Goal: Task Accomplishment & Management: Use online tool/utility

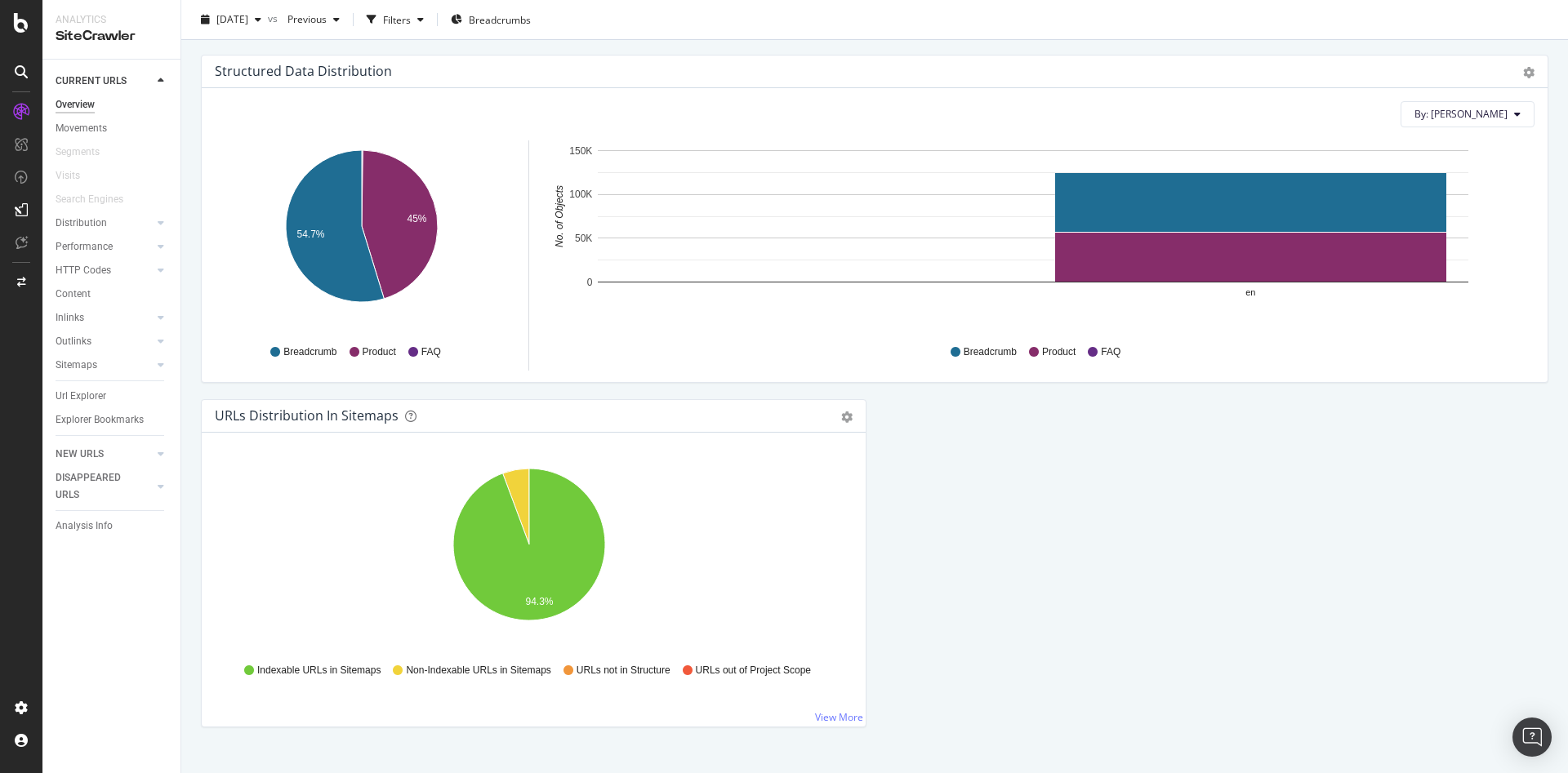
scroll to position [1595, 0]
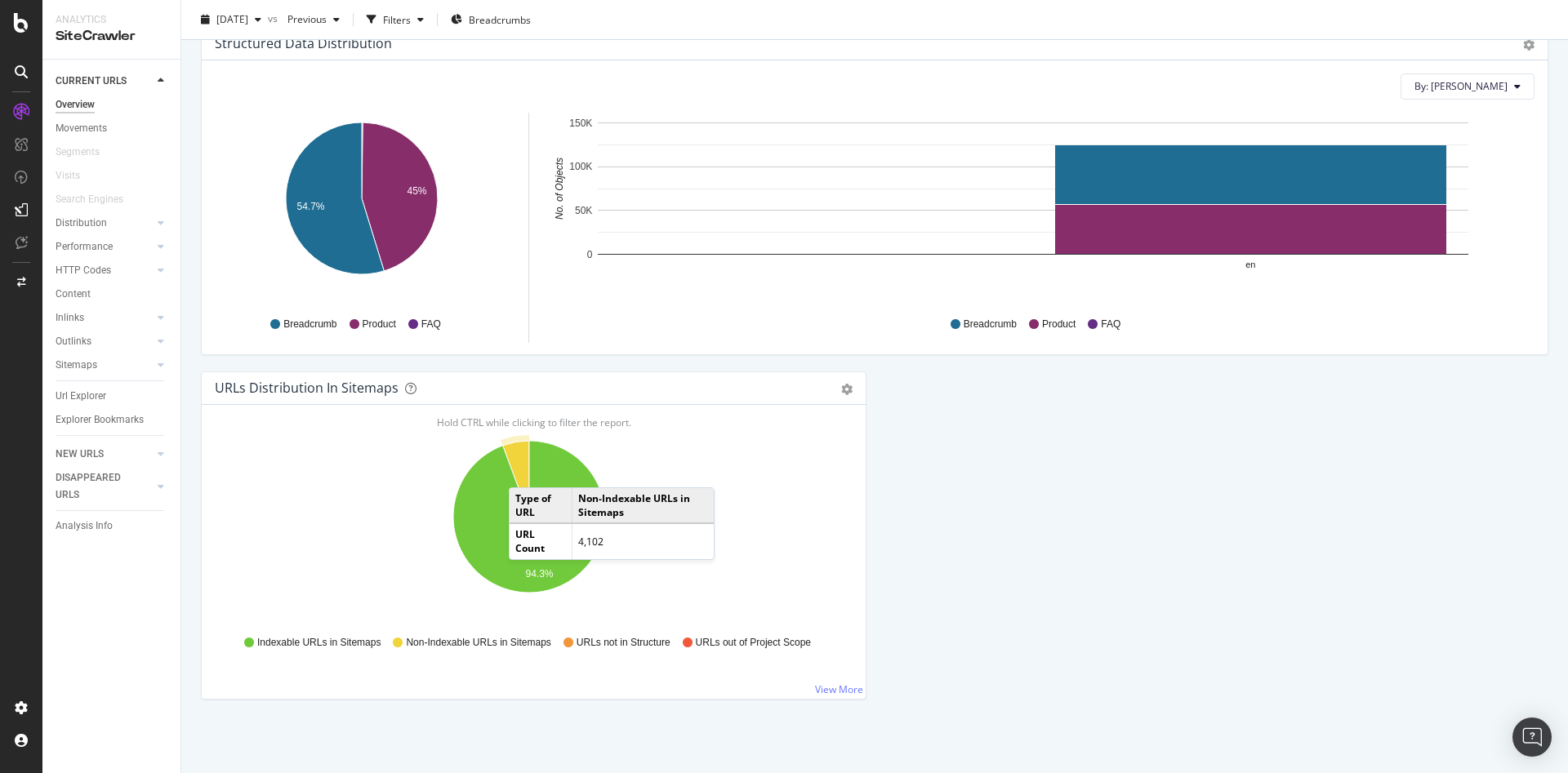
click at [522, 469] on icon "A chart." at bounding box center [517, 479] width 27 height 76
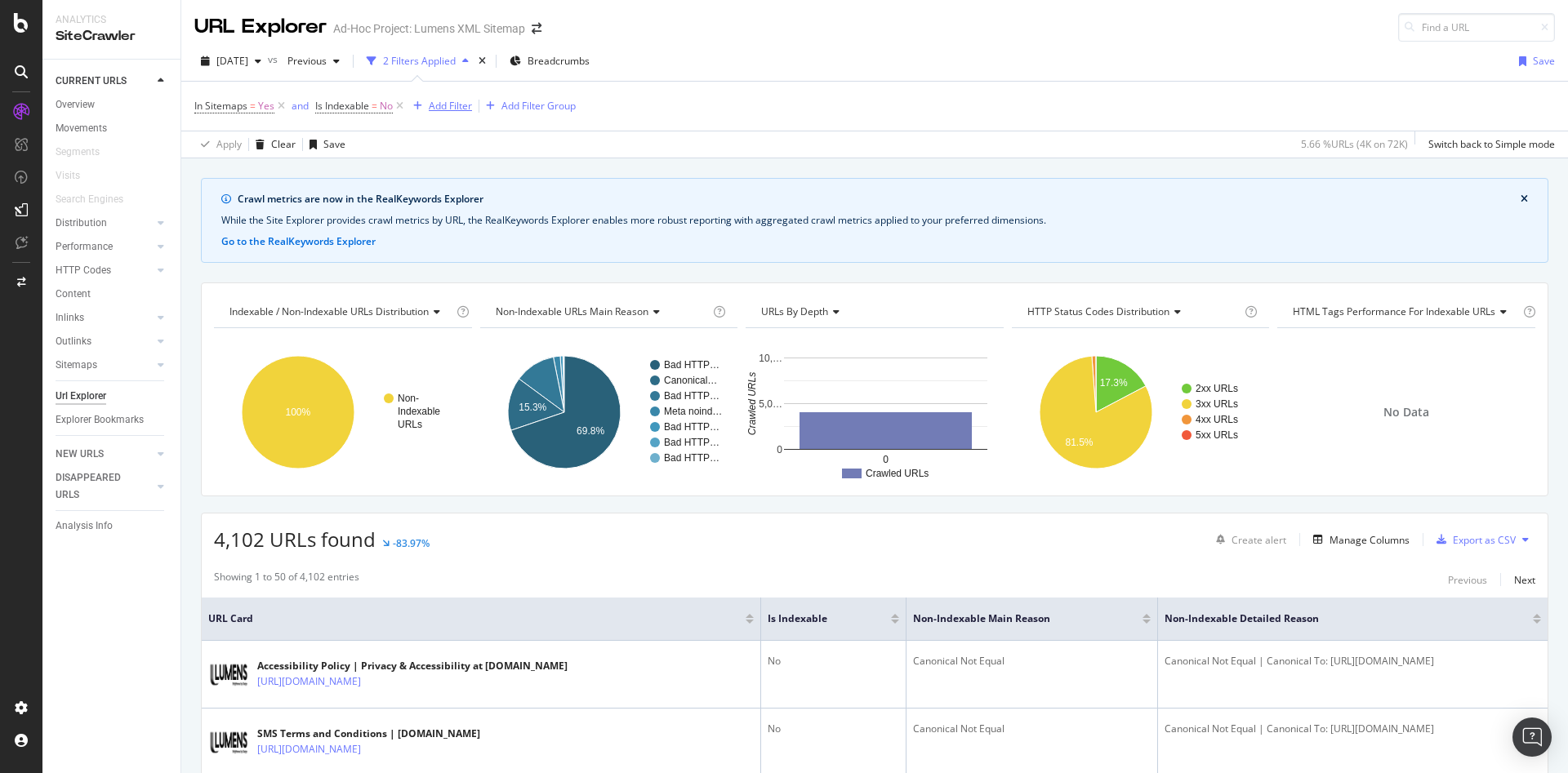
click at [464, 109] on div "Add Filter" at bounding box center [450, 105] width 44 height 14
click at [604, 574] on div "Showing 1 to 50 of 4,102 entries Previous Next" at bounding box center [874, 579] width 1346 height 20
click at [457, 114] on div "Add Filter" at bounding box center [439, 105] width 66 height 18
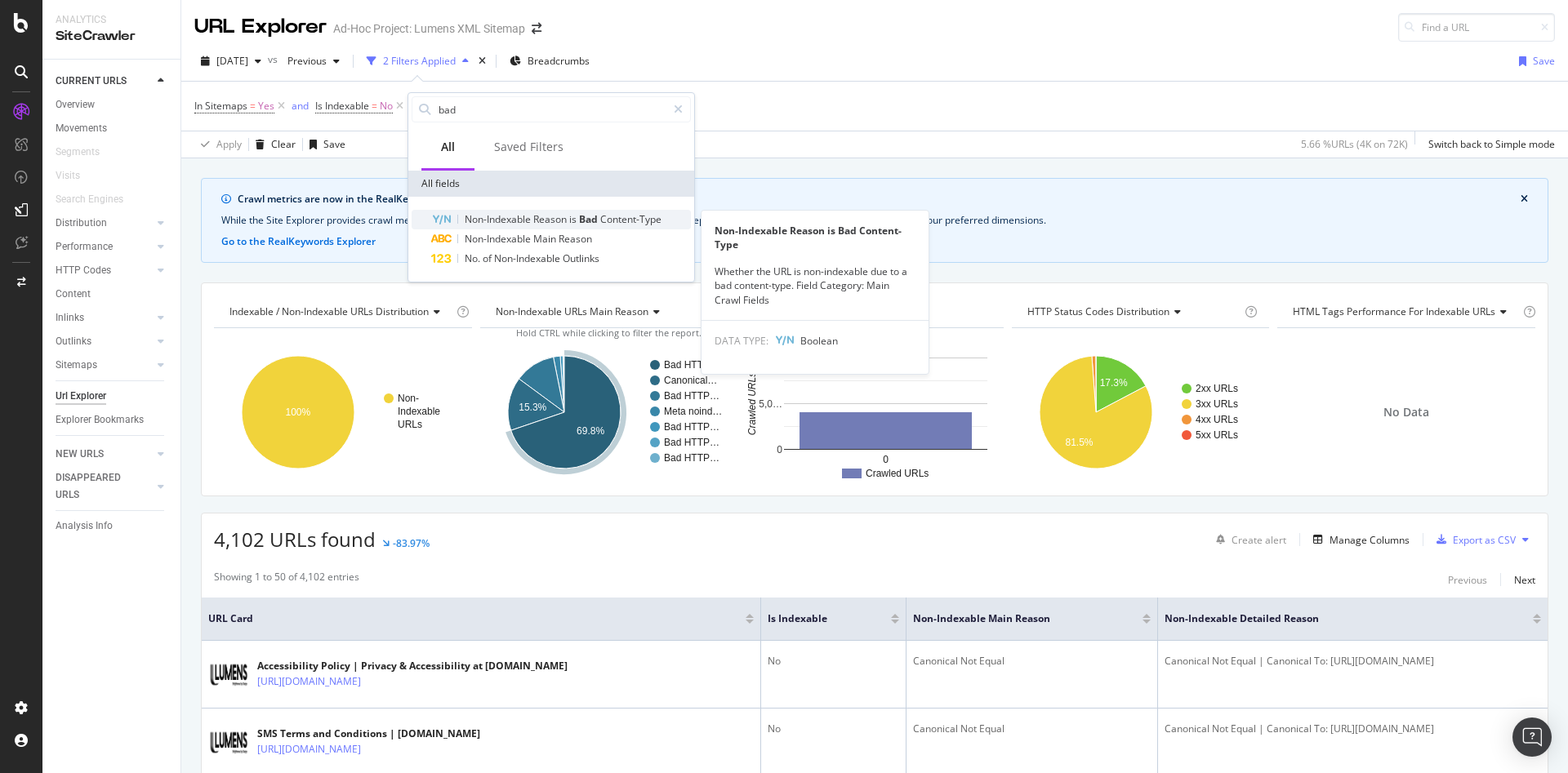
type input "bad"
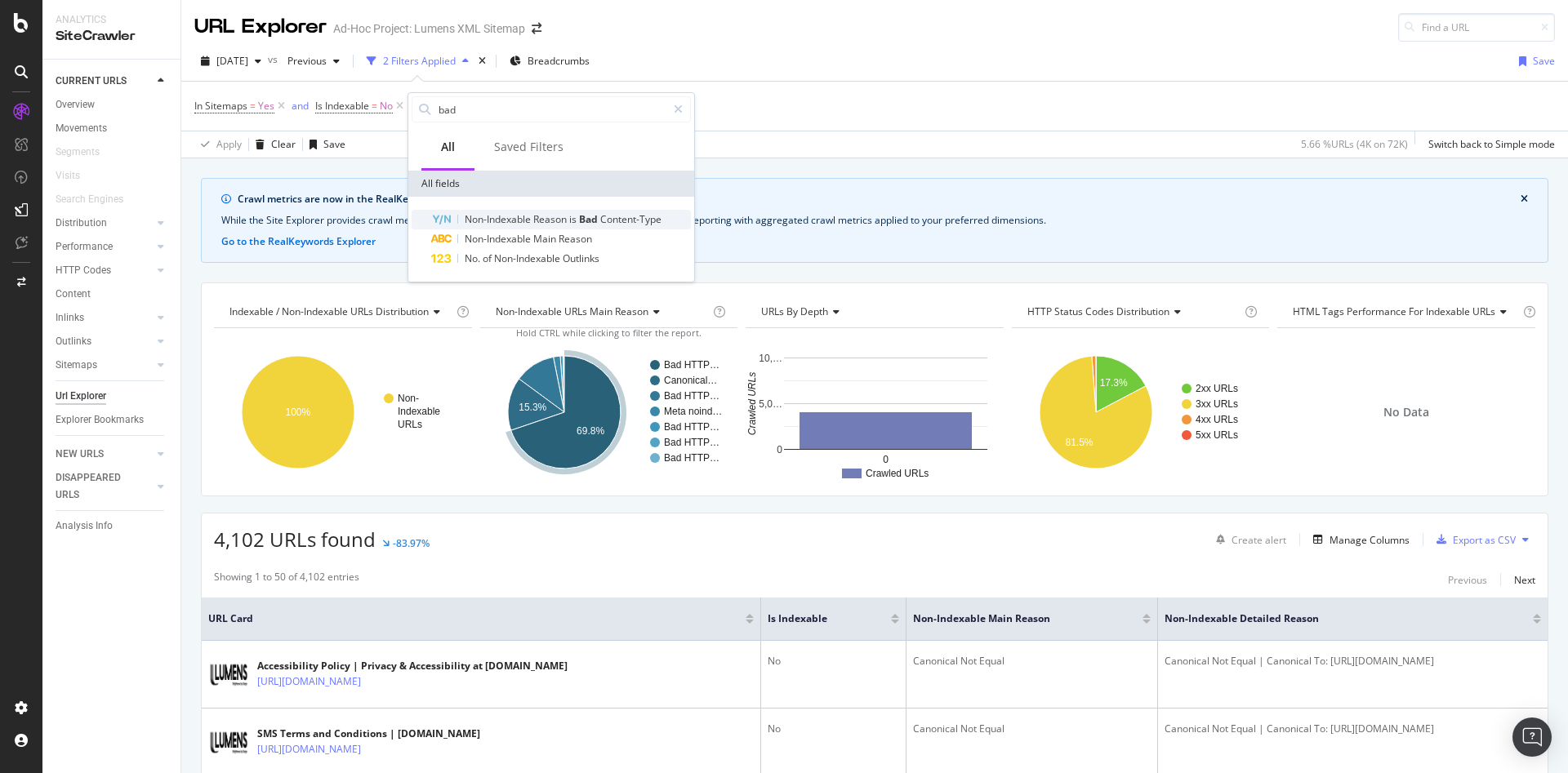
click at [559, 218] on span "Reason" at bounding box center [552, 219] width 36 height 14
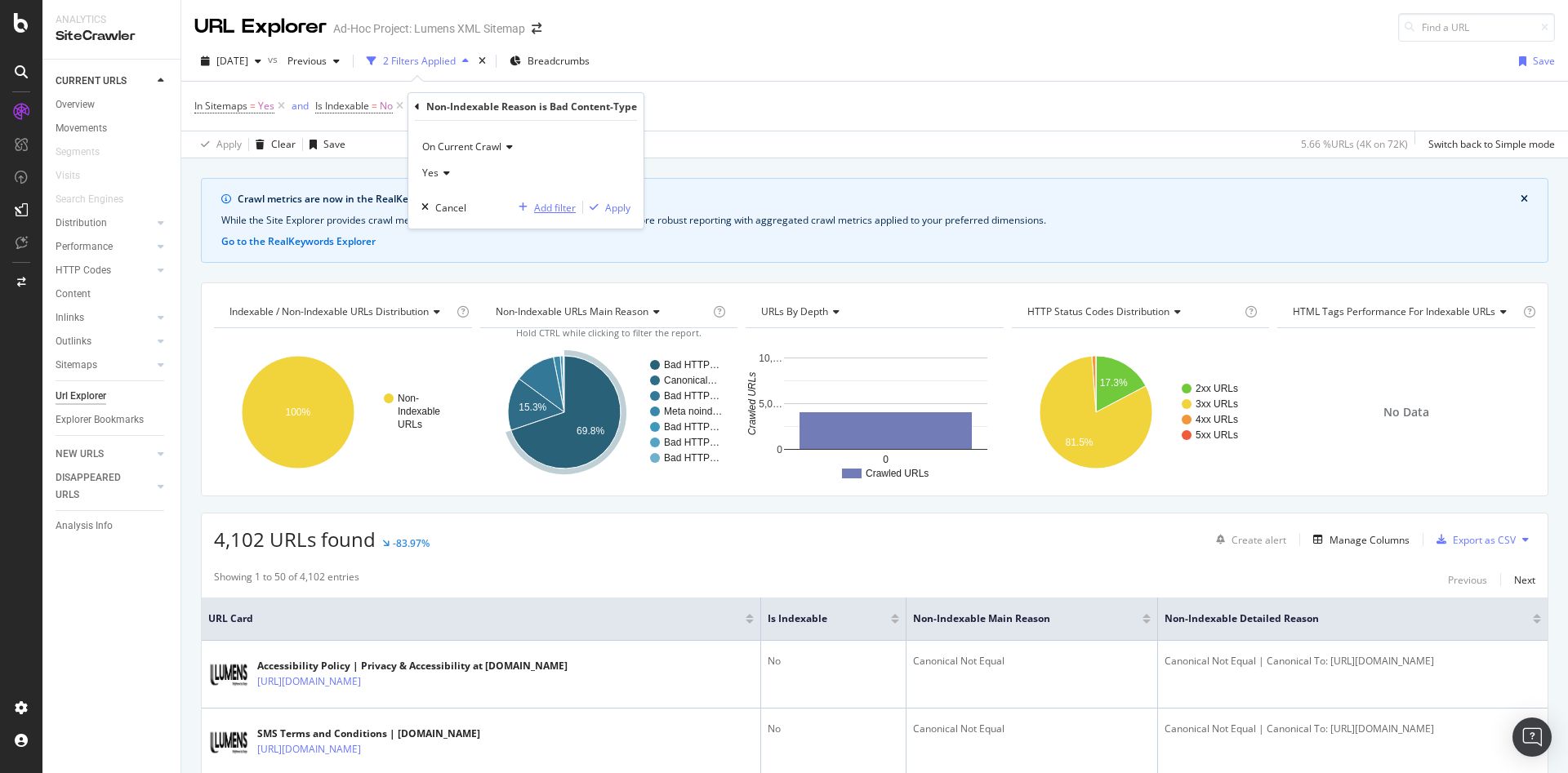
click at [540, 204] on div "Add filter" at bounding box center [555, 208] width 42 height 14
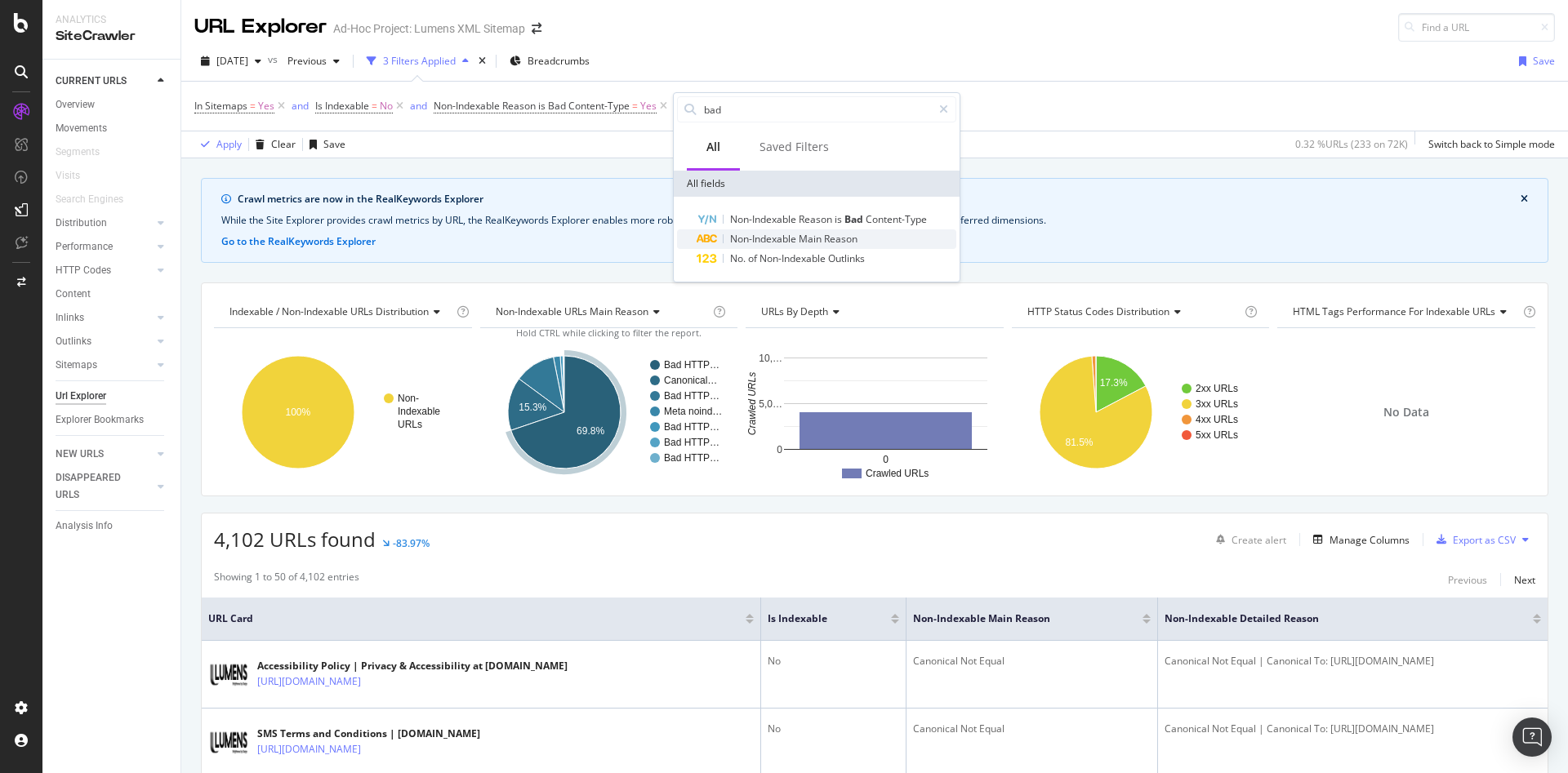
click at [866, 231] on div "Non-Indexable Main Reason" at bounding box center [826, 239] width 259 height 20
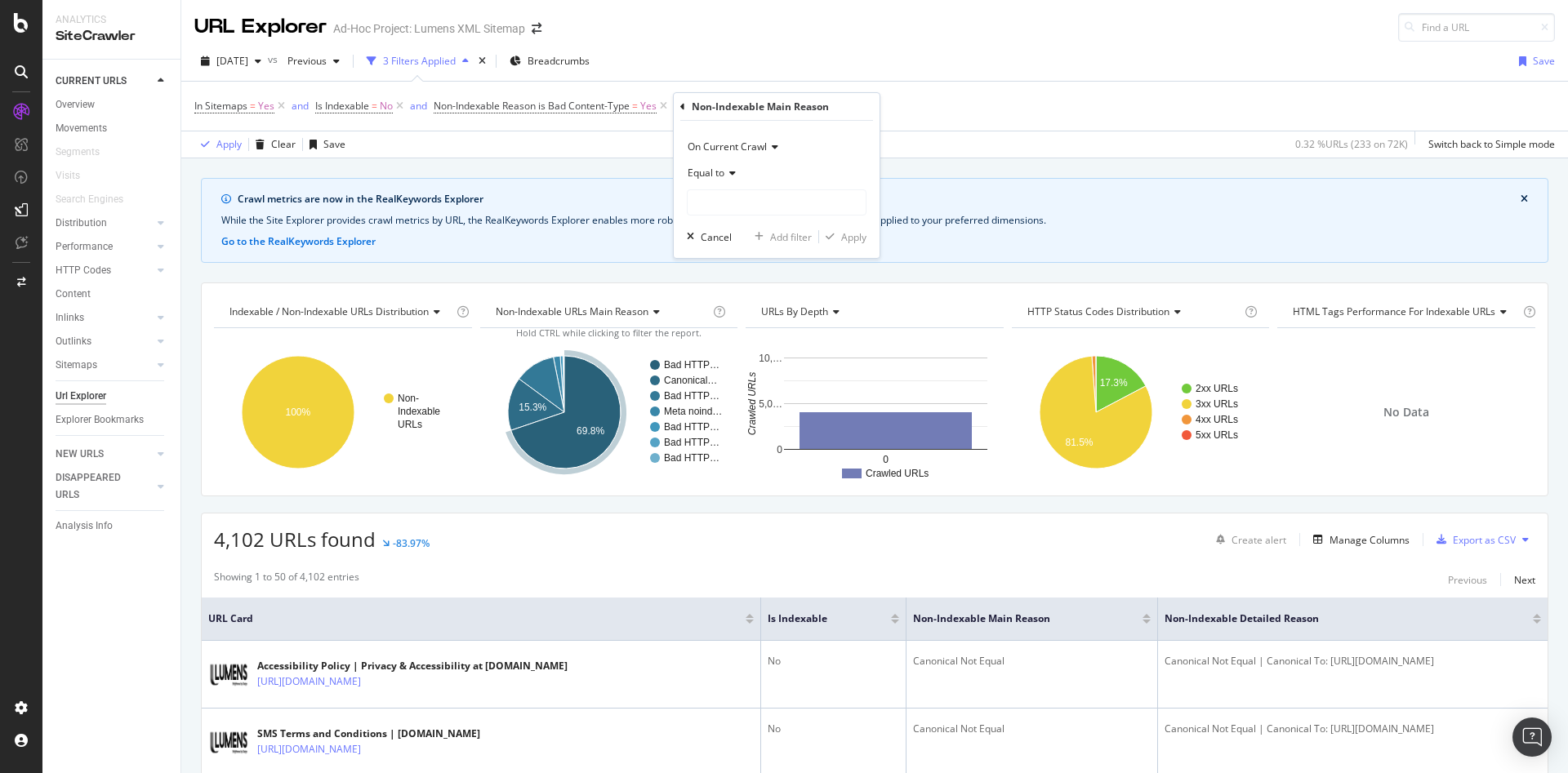
click at [749, 178] on div "Equal to" at bounding box center [776, 174] width 179 height 27
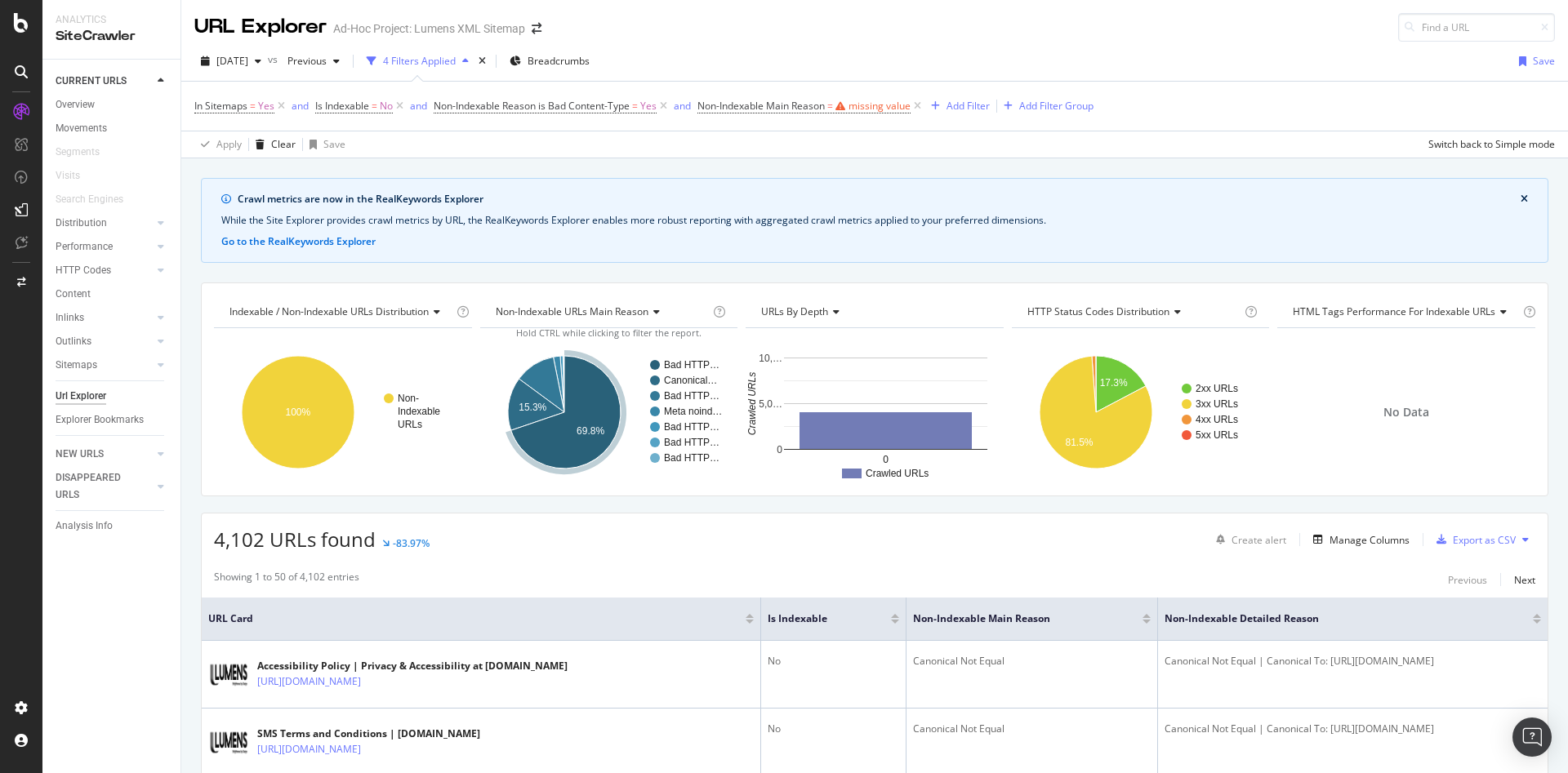
click at [1005, 139] on div "Apply Clear Save Switch back to Simple mode" at bounding box center [875, 144] width 1387 height 27
click at [917, 105] on icon at bounding box center [917, 105] width 14 height 16
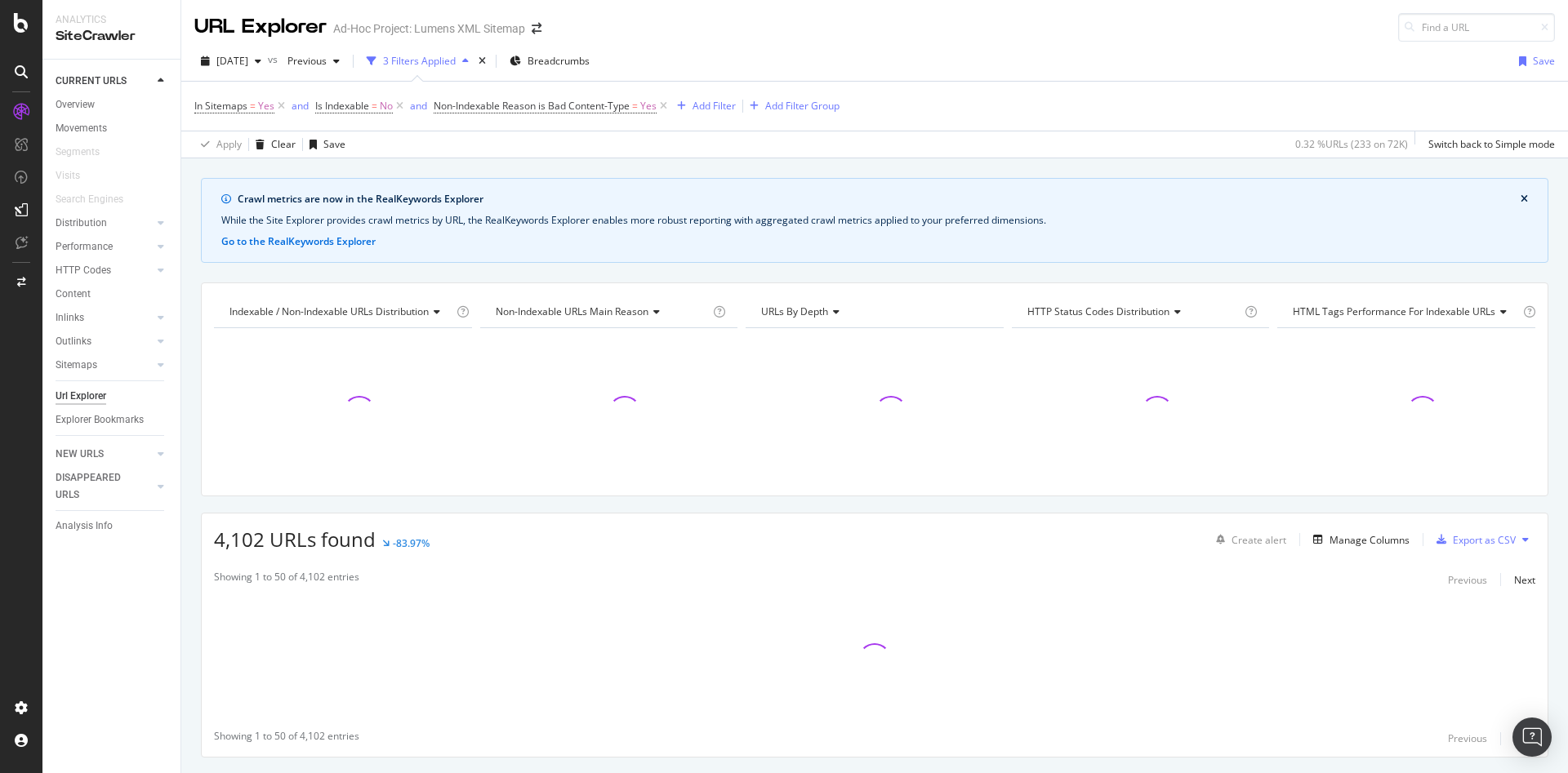
click at [456, 54] on div "3 Filters Applied" at bounding box center [419, 61] width 73 height 14
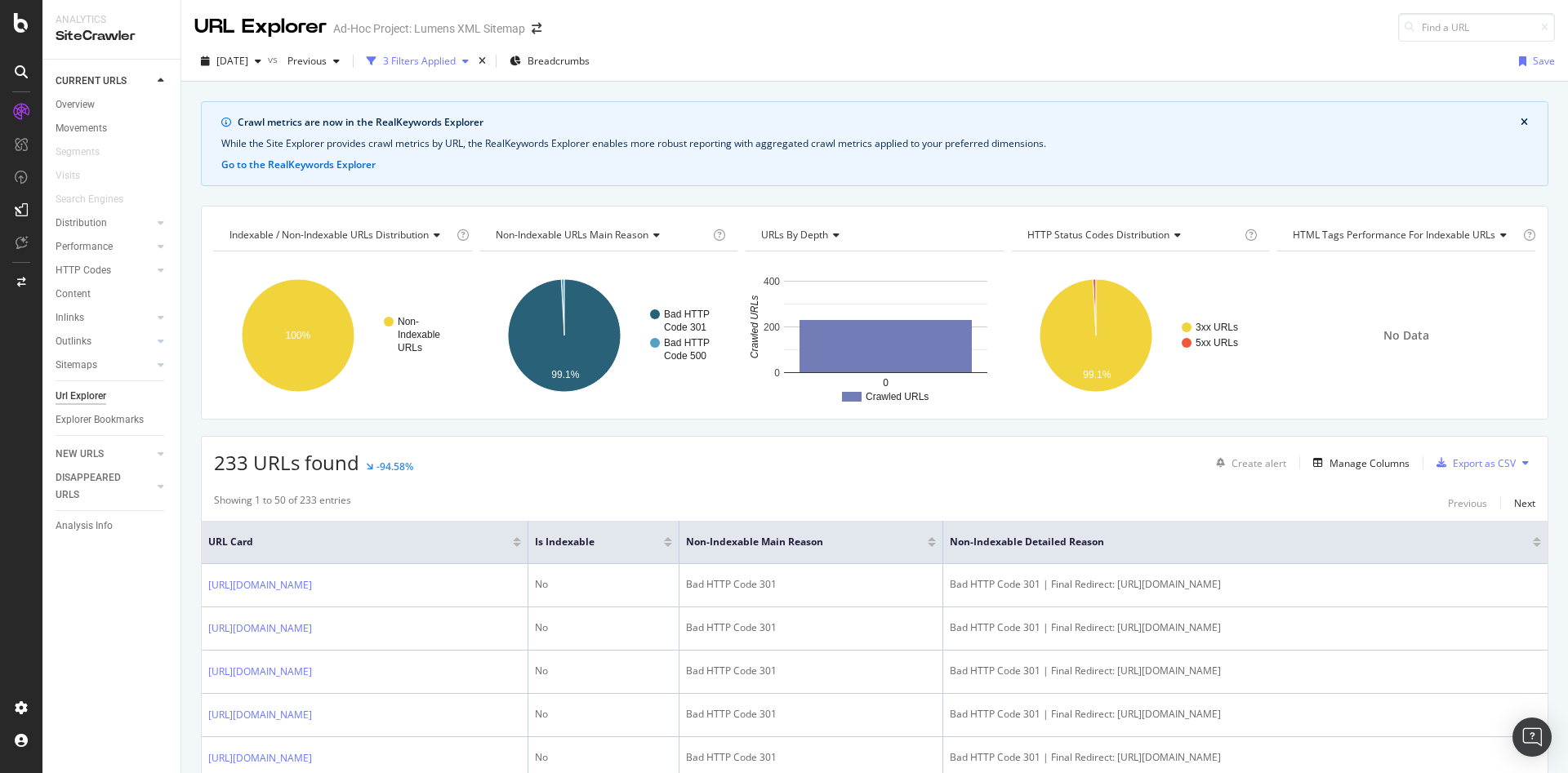
click at [456, 56] on div "3 Filters Applied" at bounding box center [419, 61] width 73 height 14
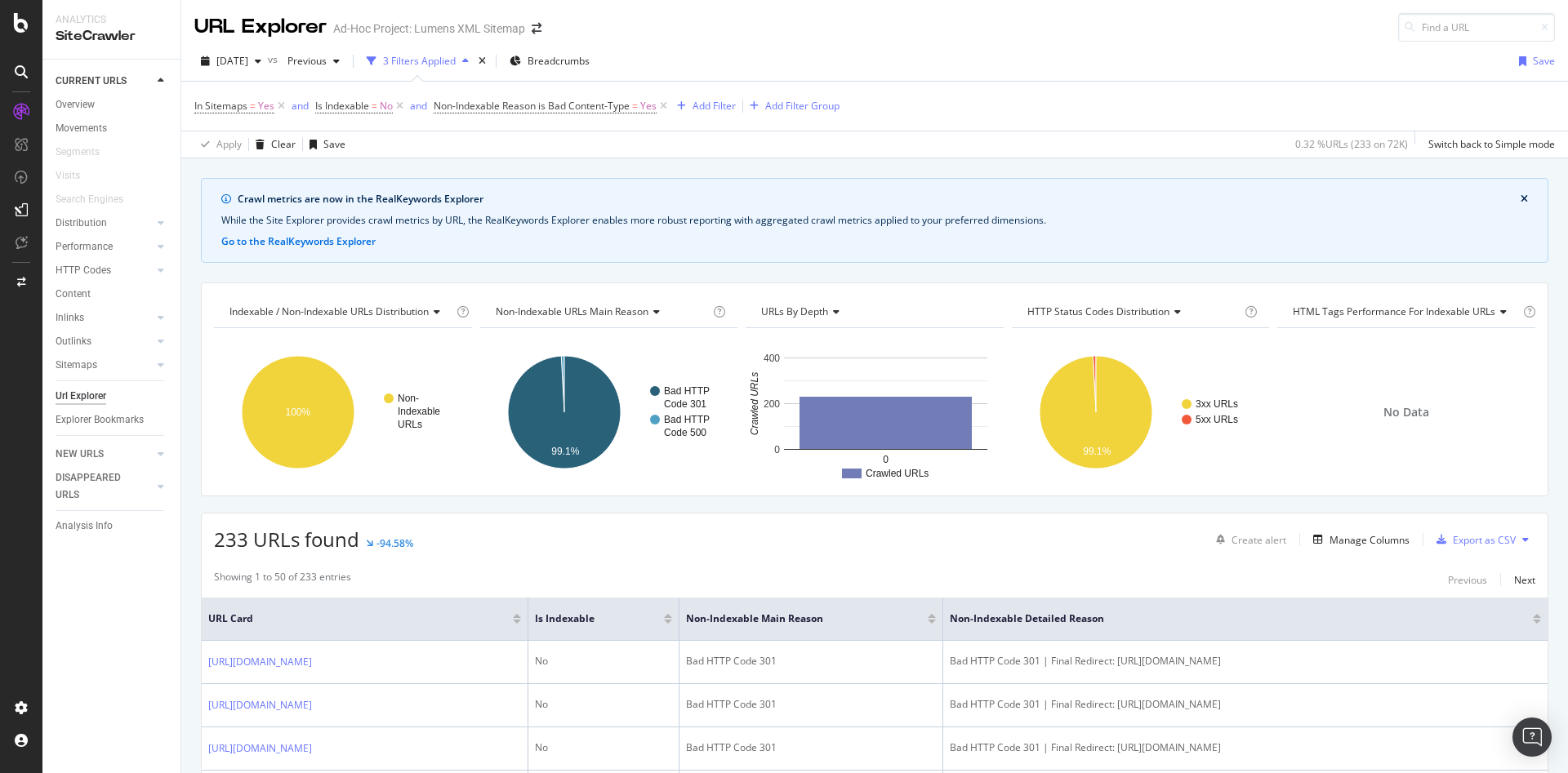
click at [596, 114] on span "Non-Indexable Reason is Bad Content-Type = Yes" at bounding box center [552, 106] width 236 height 23
click at [593, 108] on span "Non-Indexable Reason is Bad Content-Type" at bounding box center [532, 105] width 196 height 14
click at [486, 162] on div "Yes" at bounding box center [554, 171] width 209 height 27
click at [989, 157] on div "Apply Clear Save 0.32 % URLs ( 233 on 72K ) Switch back to Simple mode" at bounding box center [875, 144] width 1387 height 27
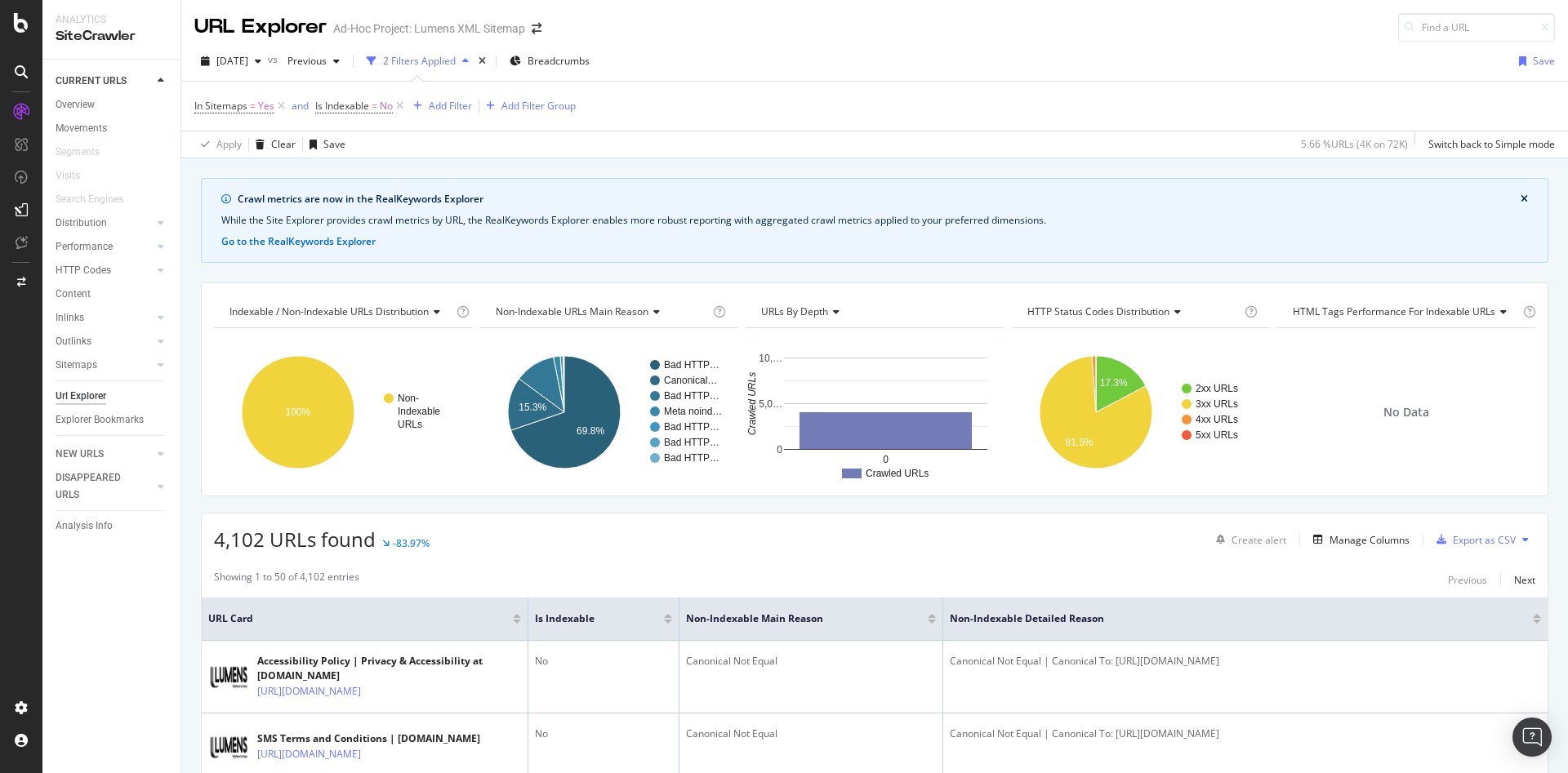
drag, startPoint x: 528, startPoint y: 493, endPoint x: 425, endPoint y: 510, distance: 104.4
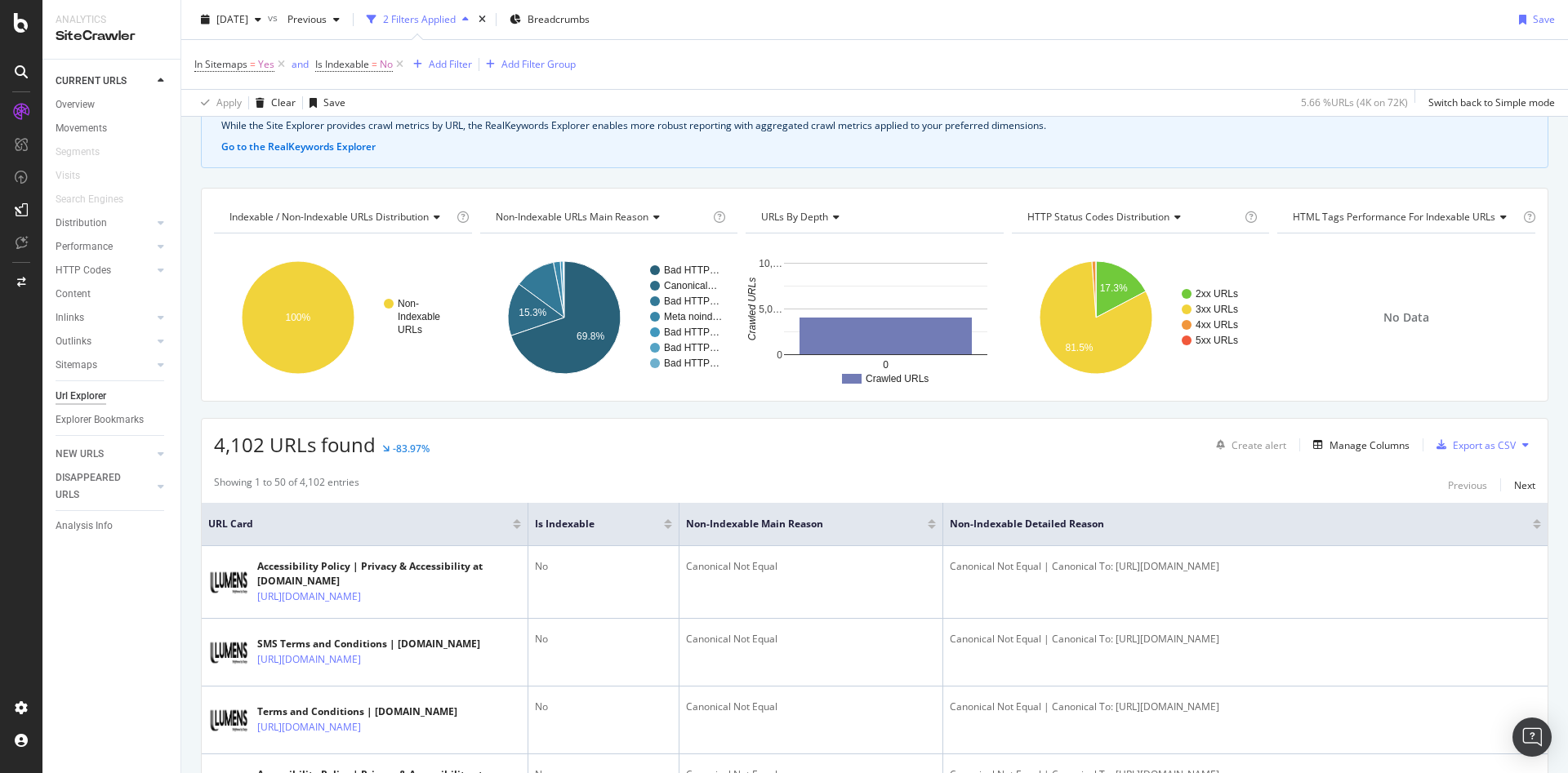
scroll to position [202, 0]
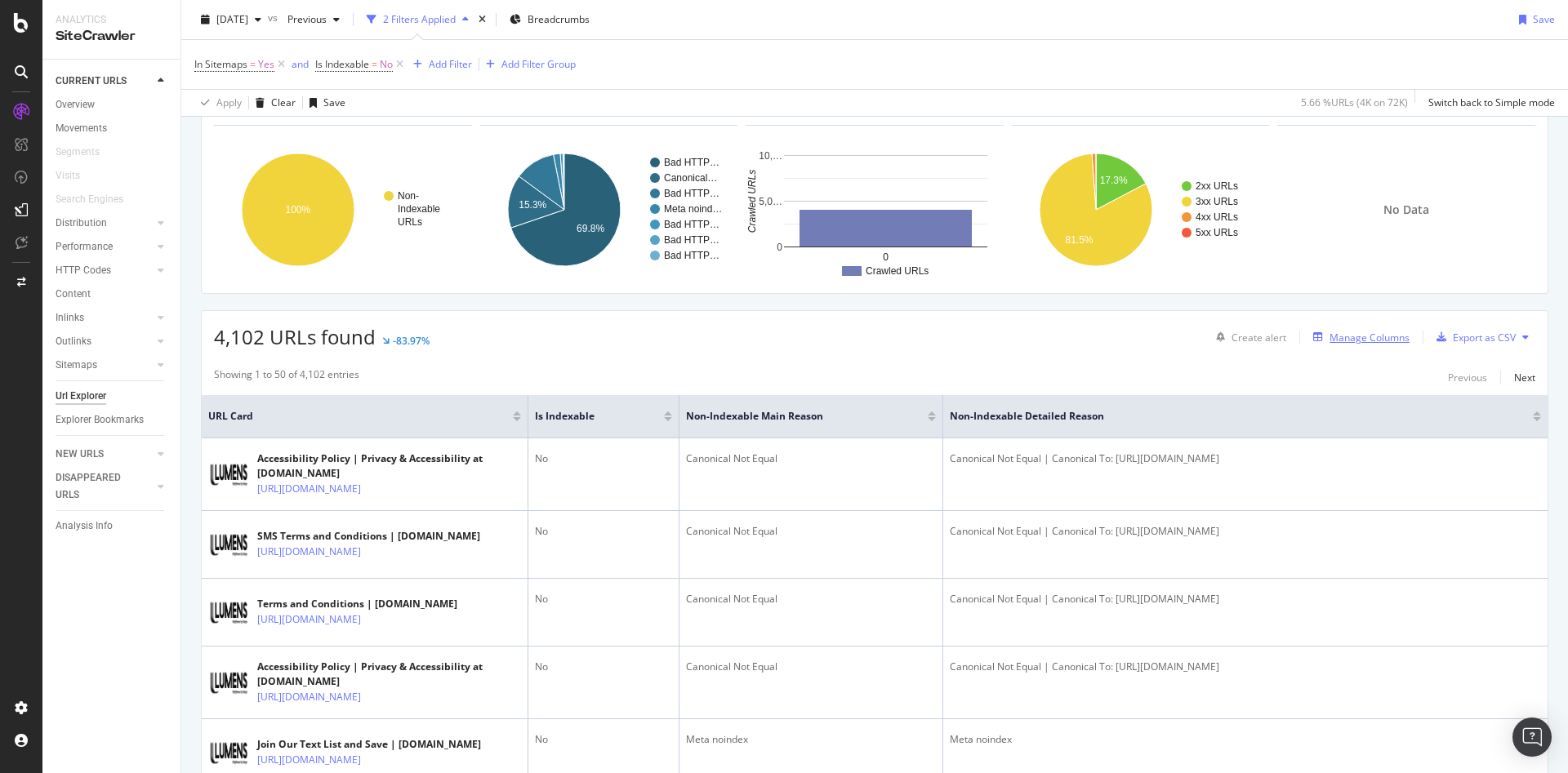
click at [1349, 339] on div "Manage Columns" at bounding box center [1370, 337] width 80 height 14
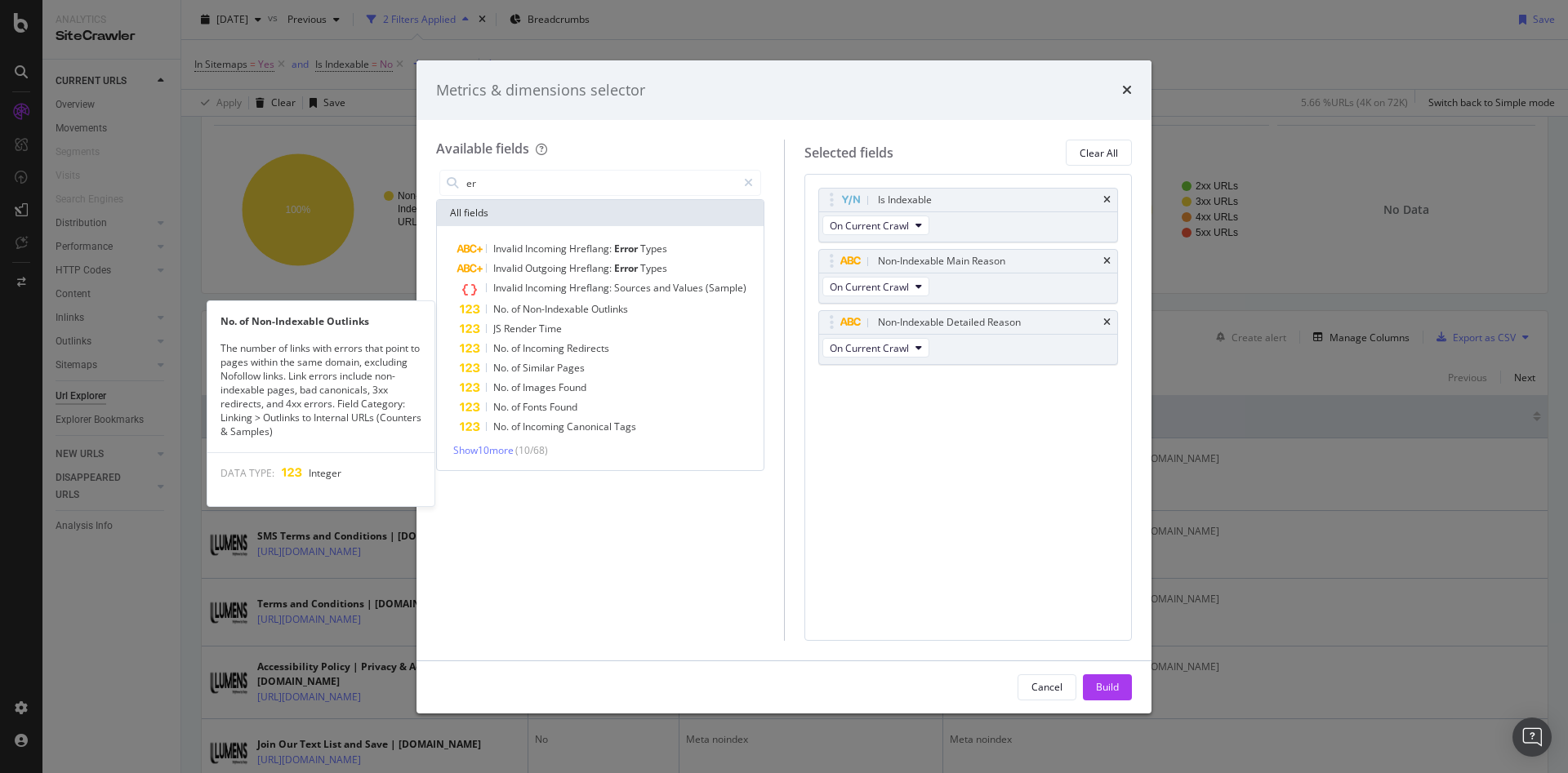
type input "e"
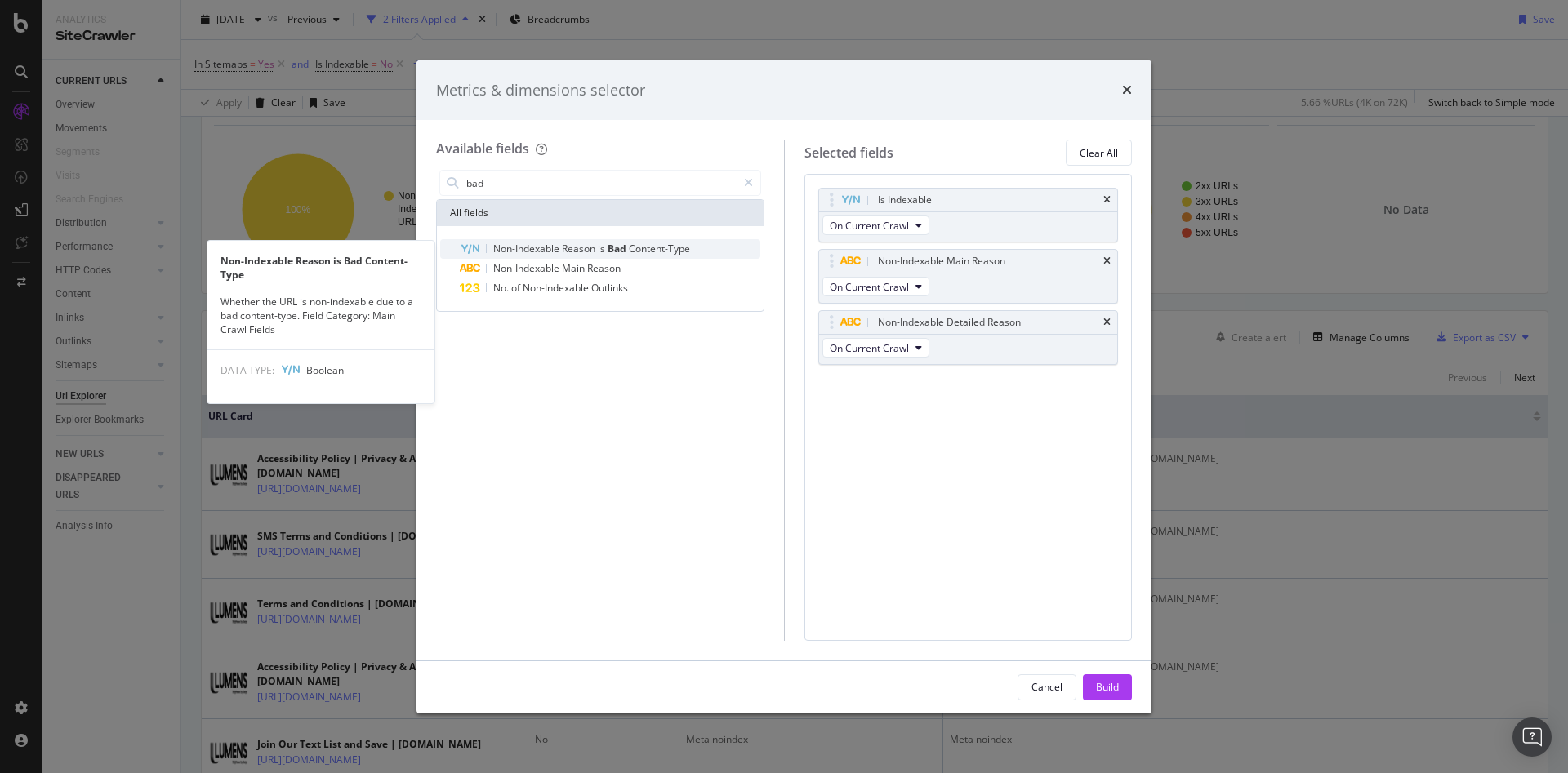
type input "bad"
click at [568, 243] on span "Reason" at bounding box center [580, 249] width 36 height 14
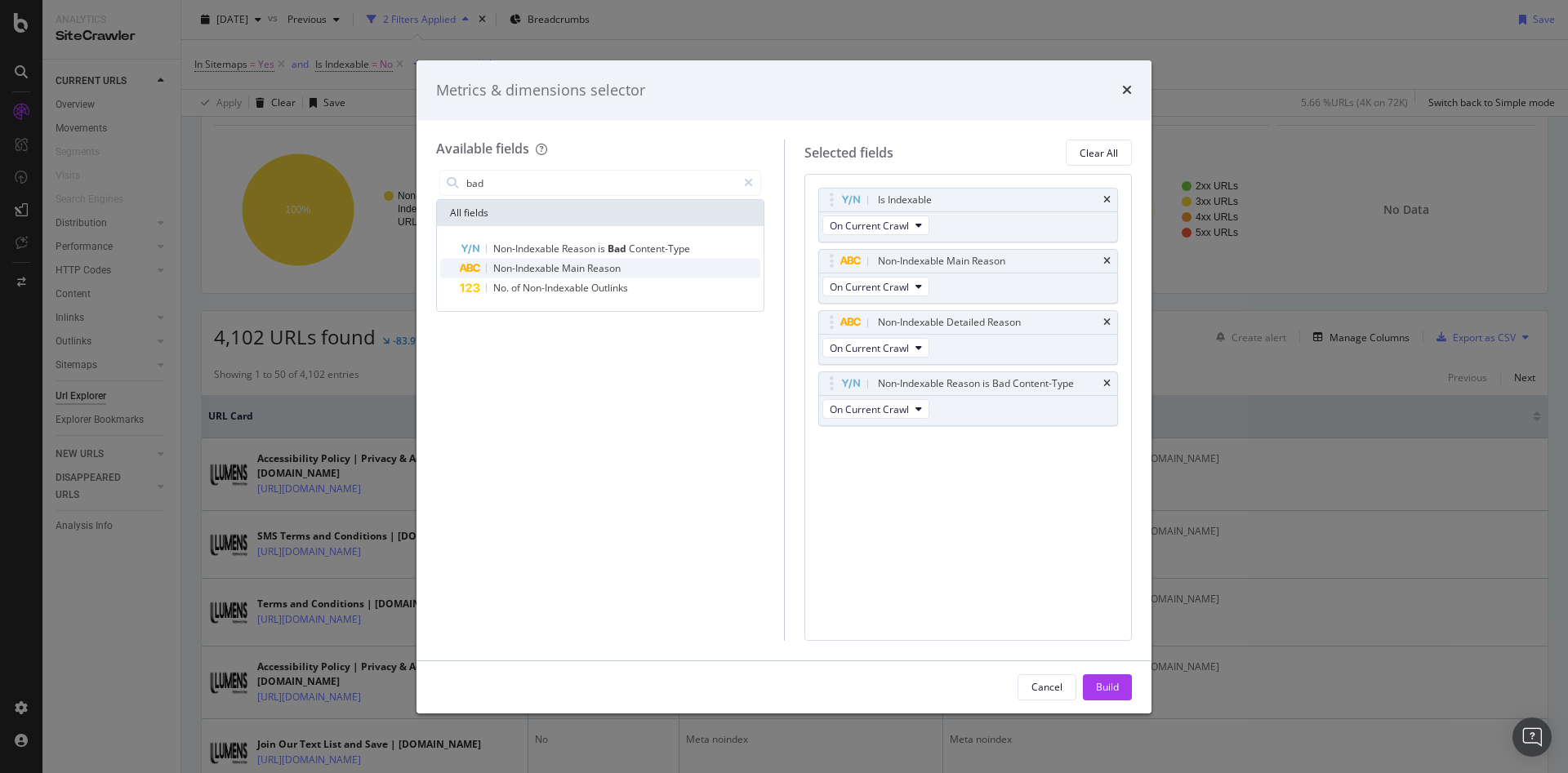
click at [522, 274] on span "Non-Indexable" at bounding box center [527, 268] width 68 height 14
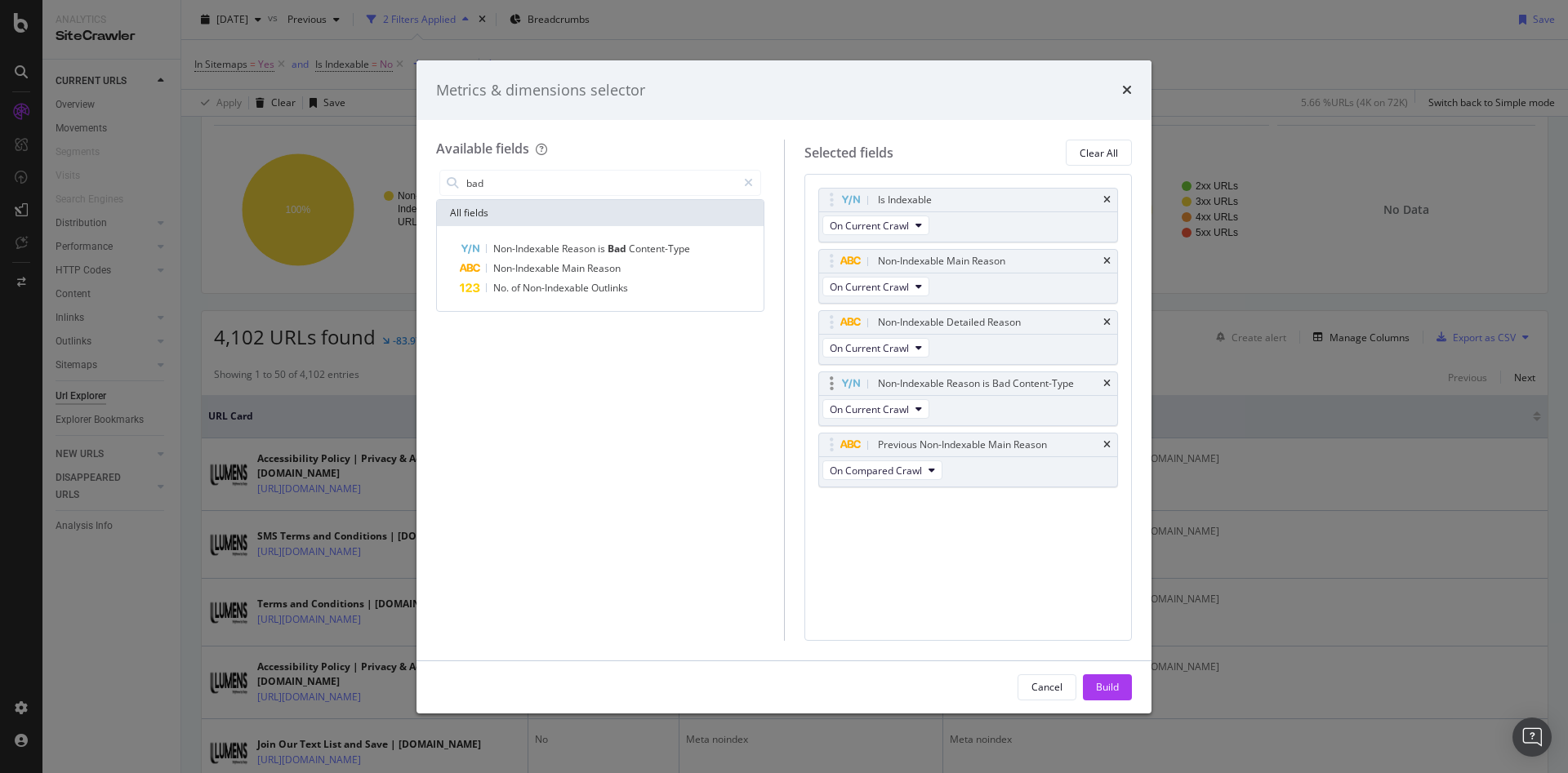
click at [1110, 372] on div "Non-Indexable Reason is Bad Content-Type" at bounding box center [969, 384] width 299 height 23
click at [1105, 385] on icon "times" at bounding box center [1107, 384] width 8 height 9
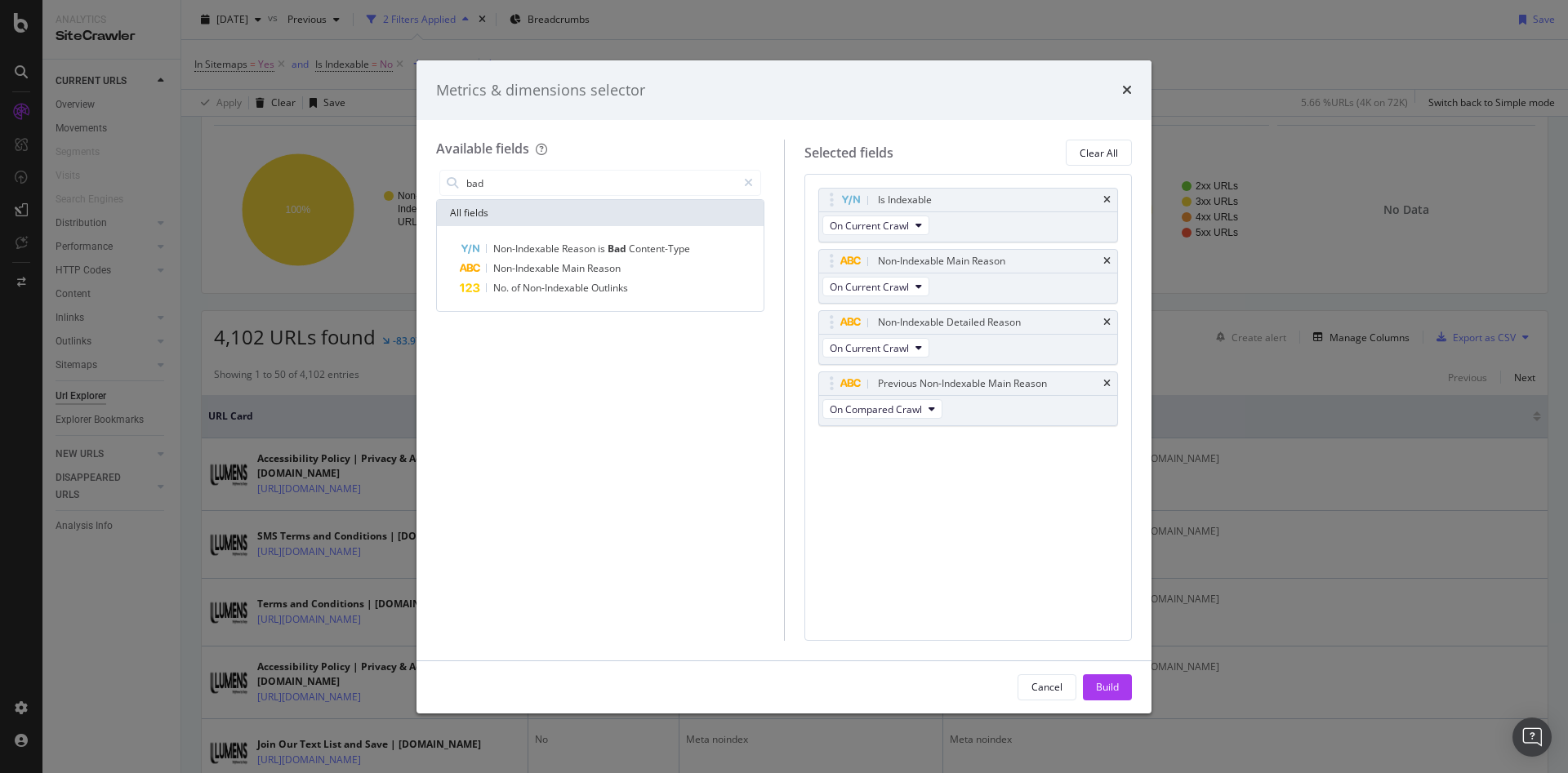
click at [1113, 700] on div "Cancel Build" at bounding box center [784, 688] width 735 height 52
click at [1108, 692] on div "Build" at bounding box center [1107, 687] width 23 height 14
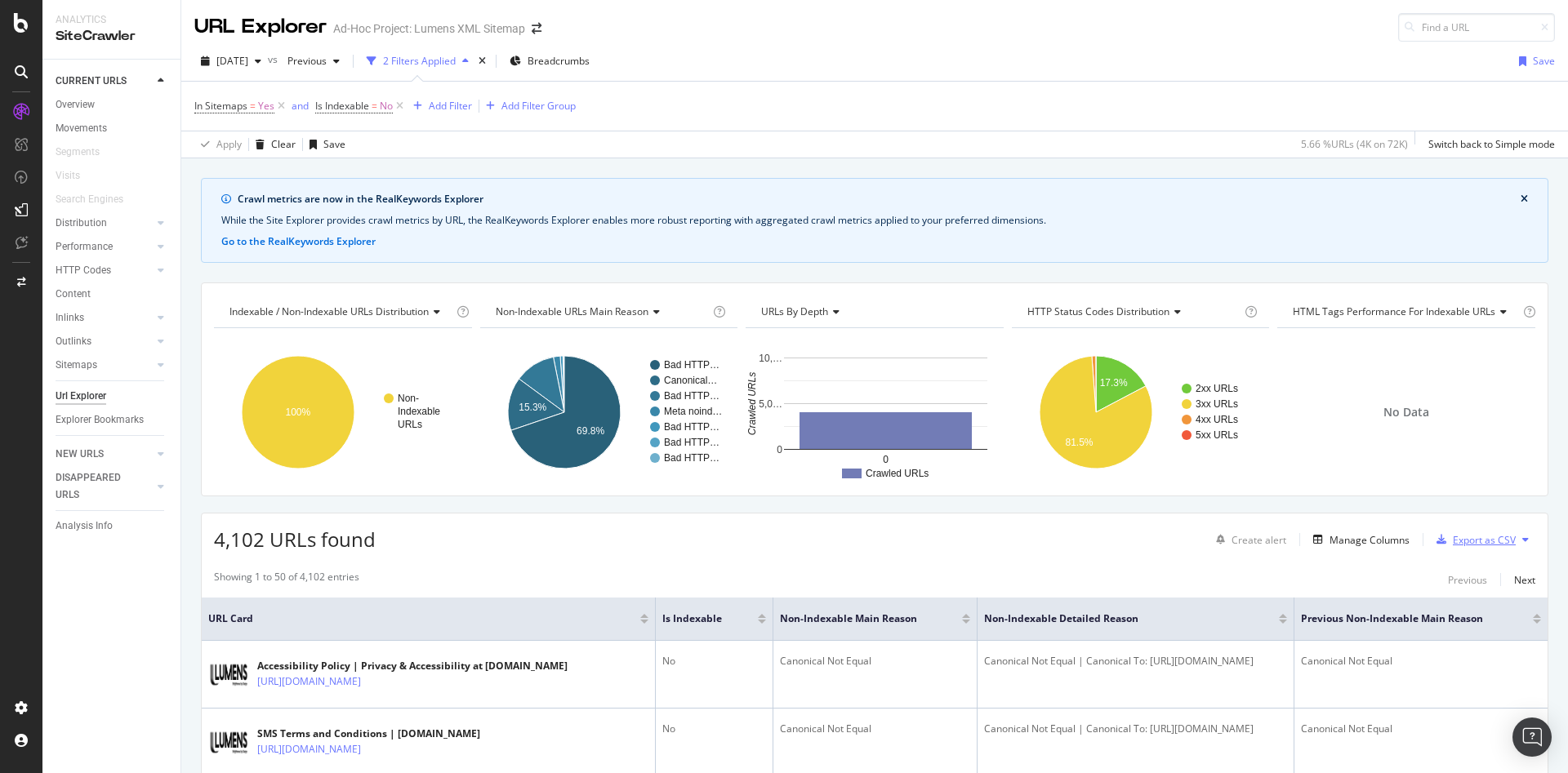
click at [1463, 540] on div "Export as CSV" at bounding box center [1484, 540] width 63 height 14
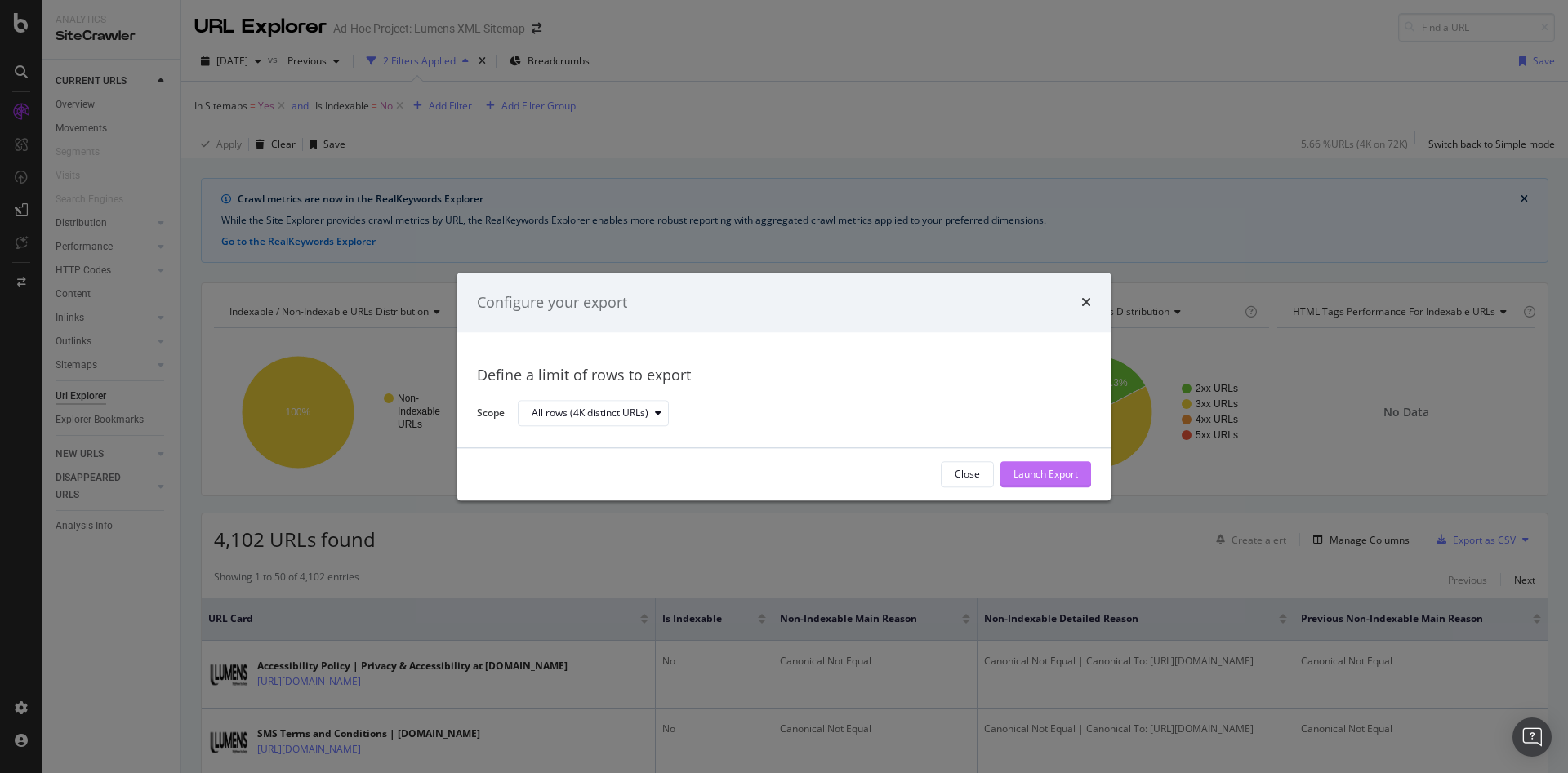
click at [1046, 476] on div "Launch Export" at bounding box center [1046, 475] width 65 height 14
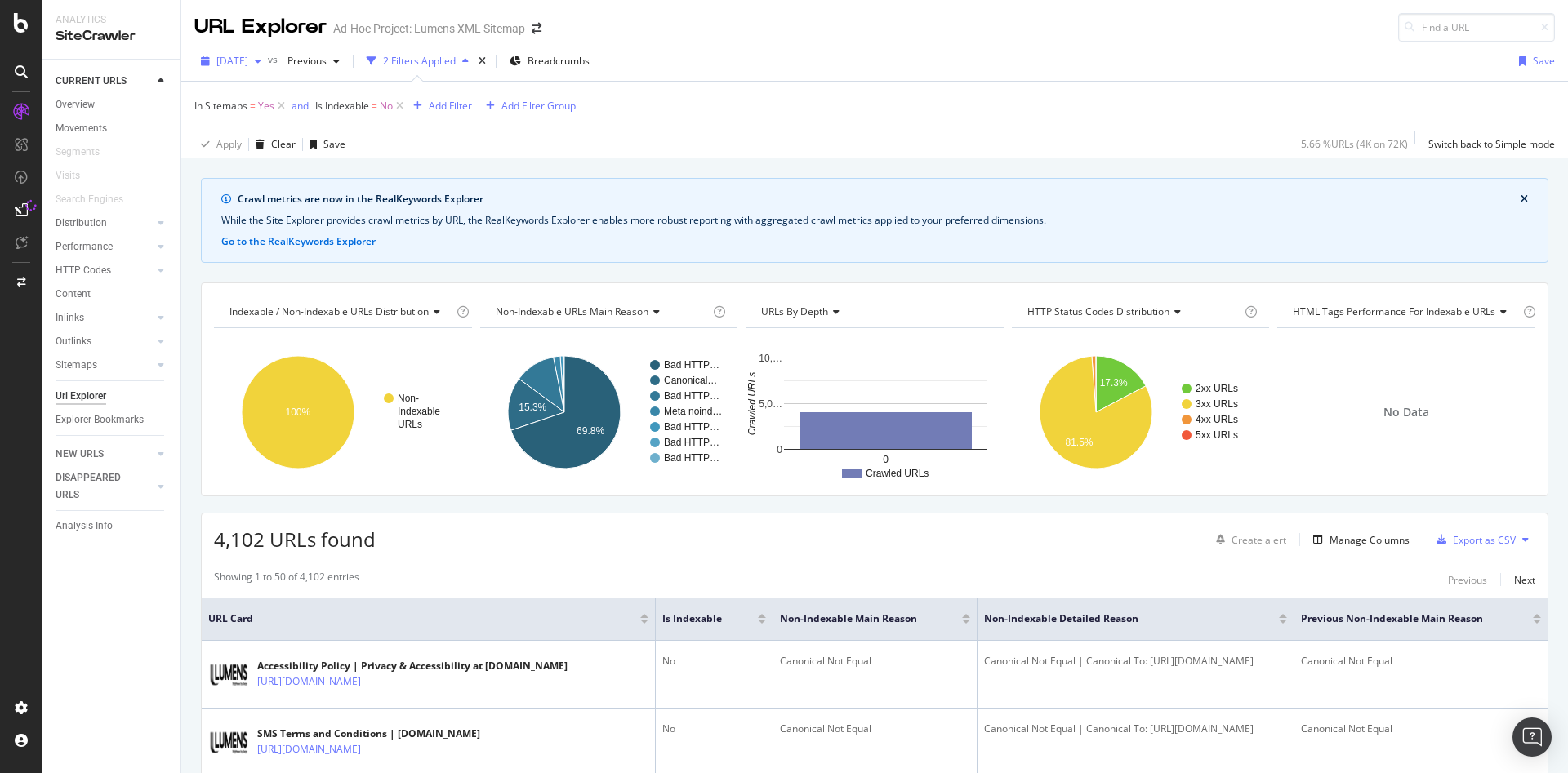
click at [248, 59] on span "[DATE]" at bounding box center [233, 61] width 32 height 14
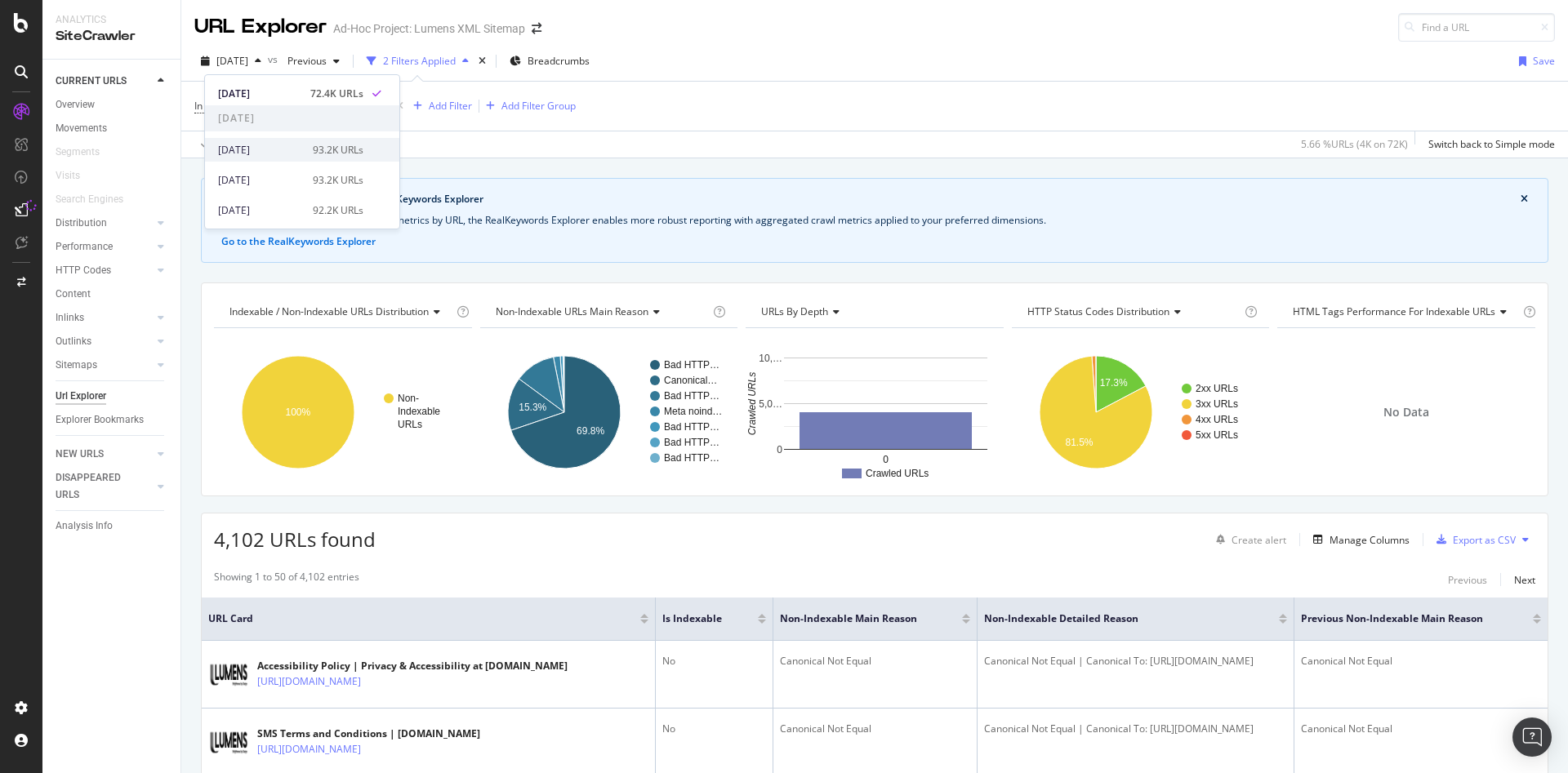
click at [250, 155] on div "[DATE]" at bounding box center [260, 149] width 85 height 14
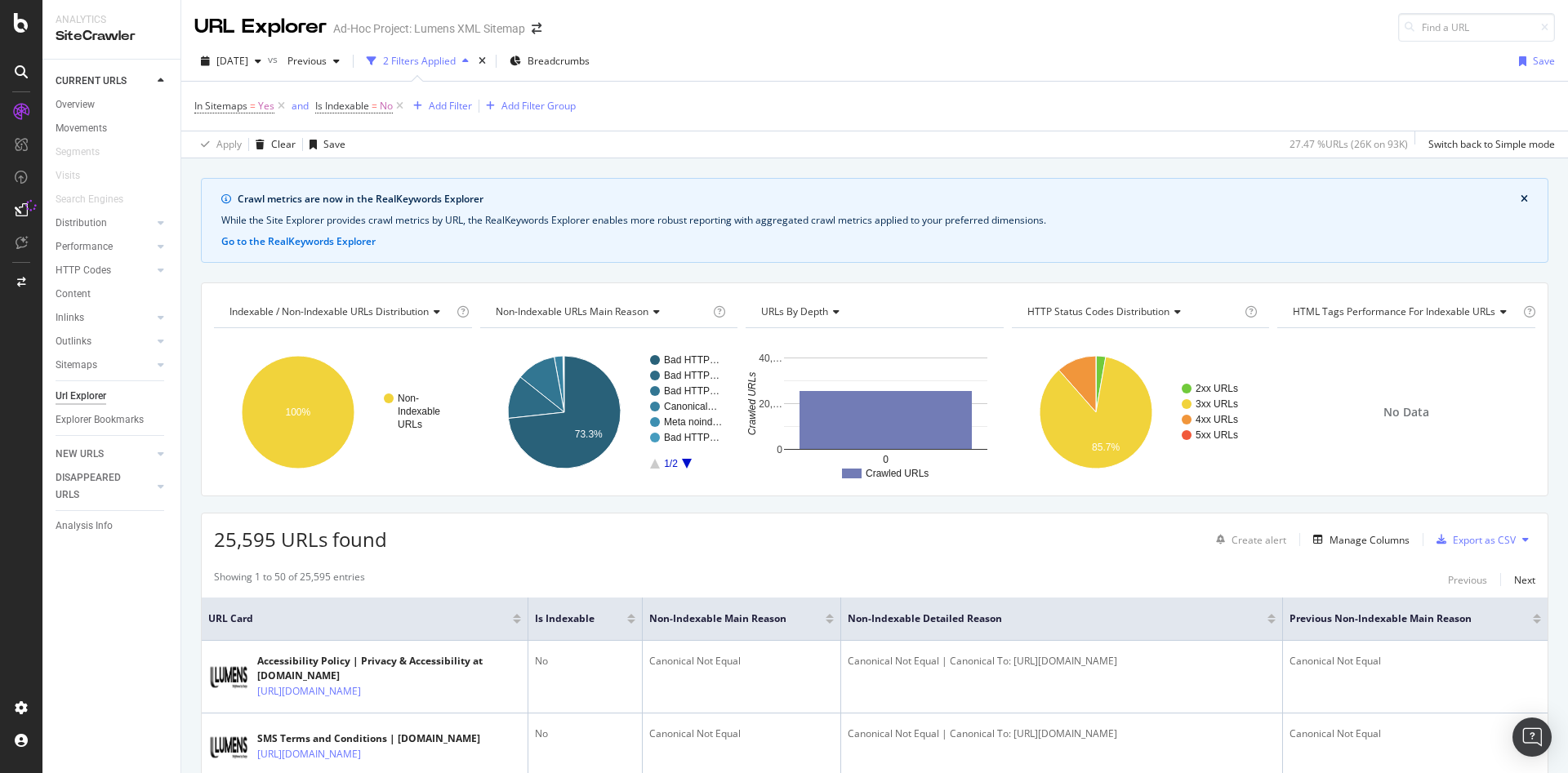
click at [421, 17] on div "URL Explorer Ad-Hoc Project: Lumens XML Sitemap" at bounding box center [376, 28] width 364 height 28
click at [417, 33] on div "Ad-Hoc Project: Lumens XML Sitemap" at bounding box center [429, 28] width 192 height 16
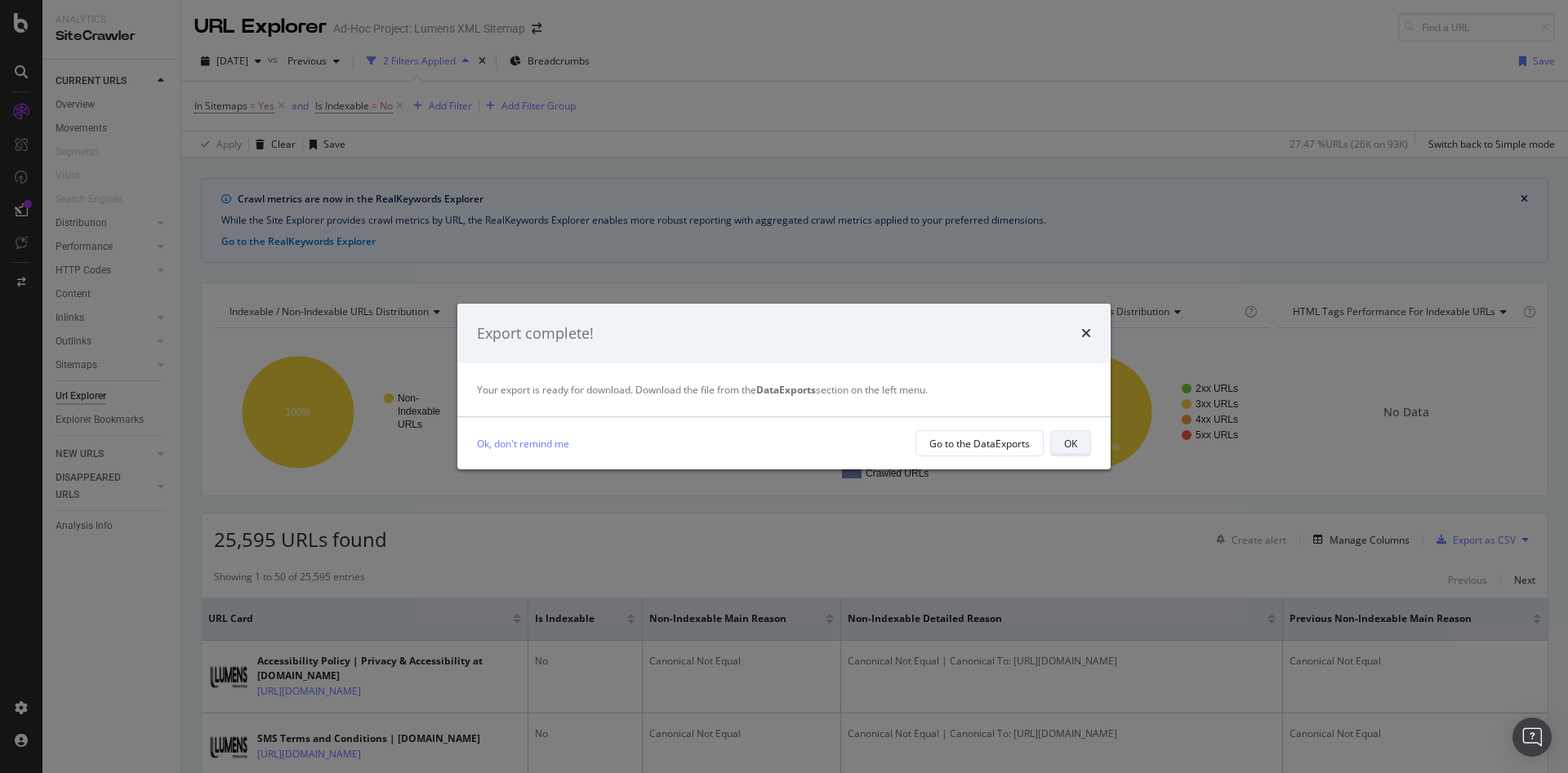
click at [1057, 435] on button "OK" at bounding box center [1070, 443] width 41 height 27
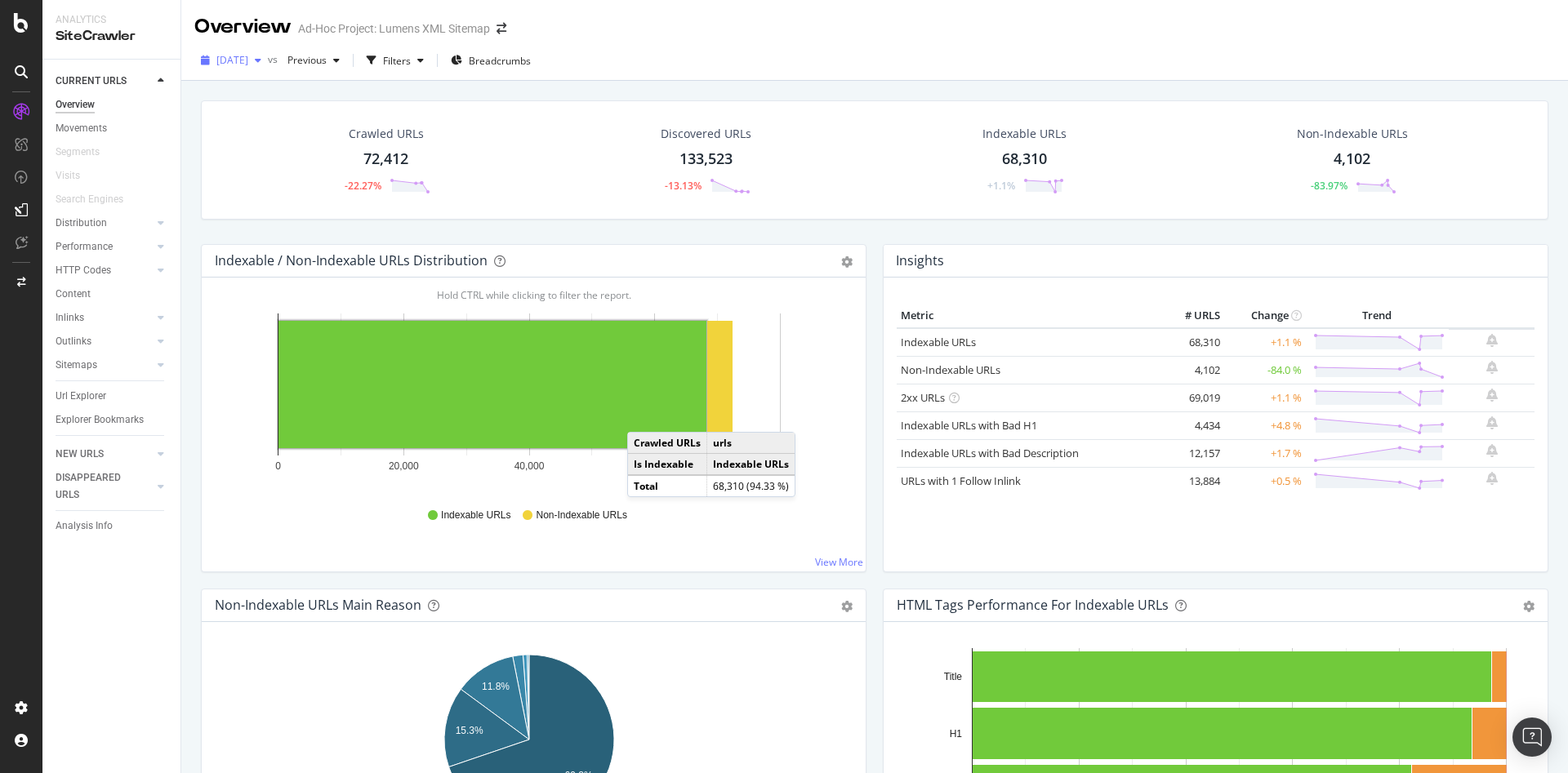
click at [261, 56] on icon "button" at bounding box center [257, 60] width 7 height 9
click at [291, 145] on div "[DATE]" at bounding box center [260, 149] width 85 height 14
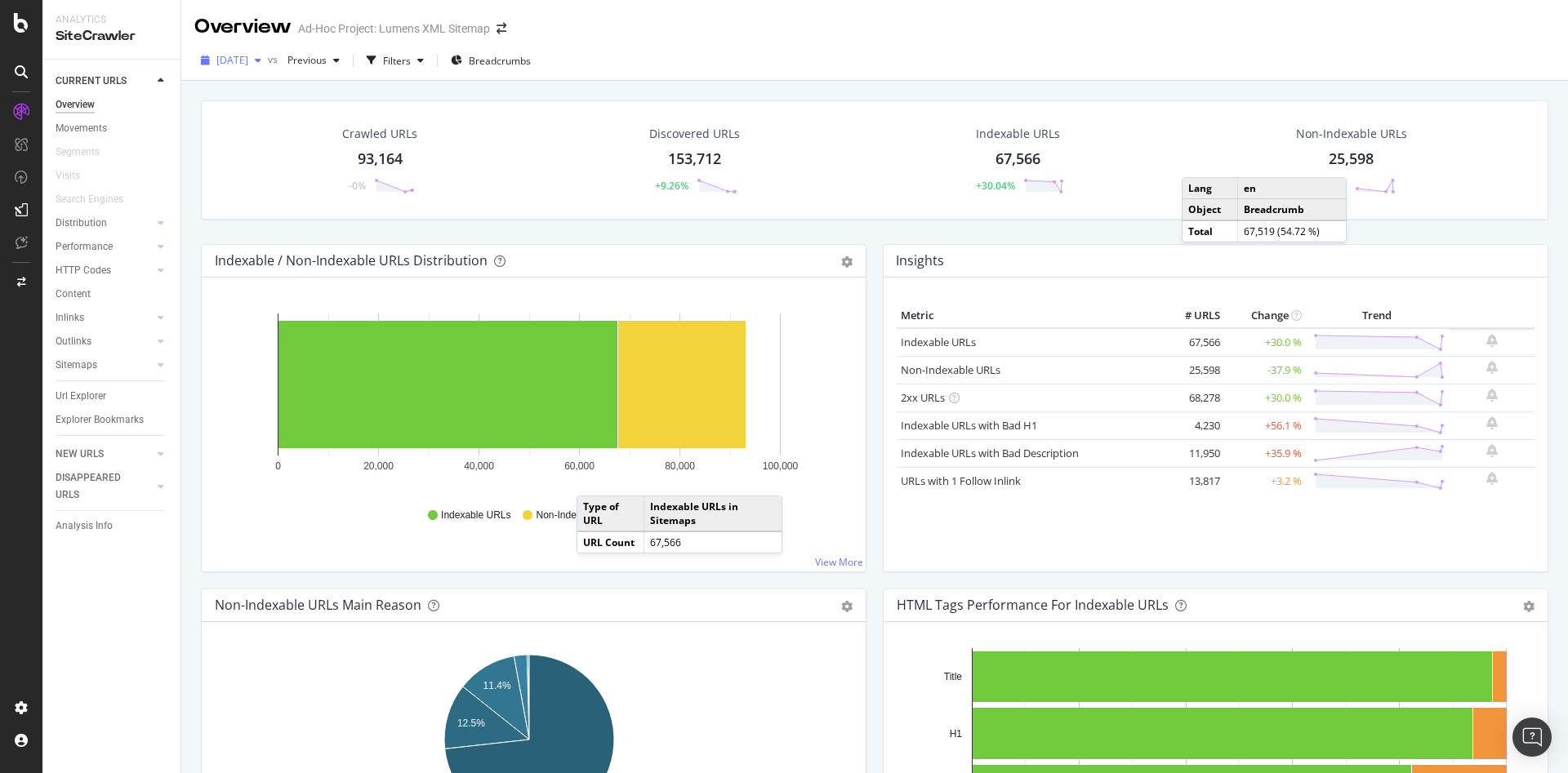
click at [248, 61] on span "[DATE]" at bounding box center [233, 60] width 32 height 14
click at [259, 96] on div "[DATE]" at bounding box center [260, 92] width 85 height 14
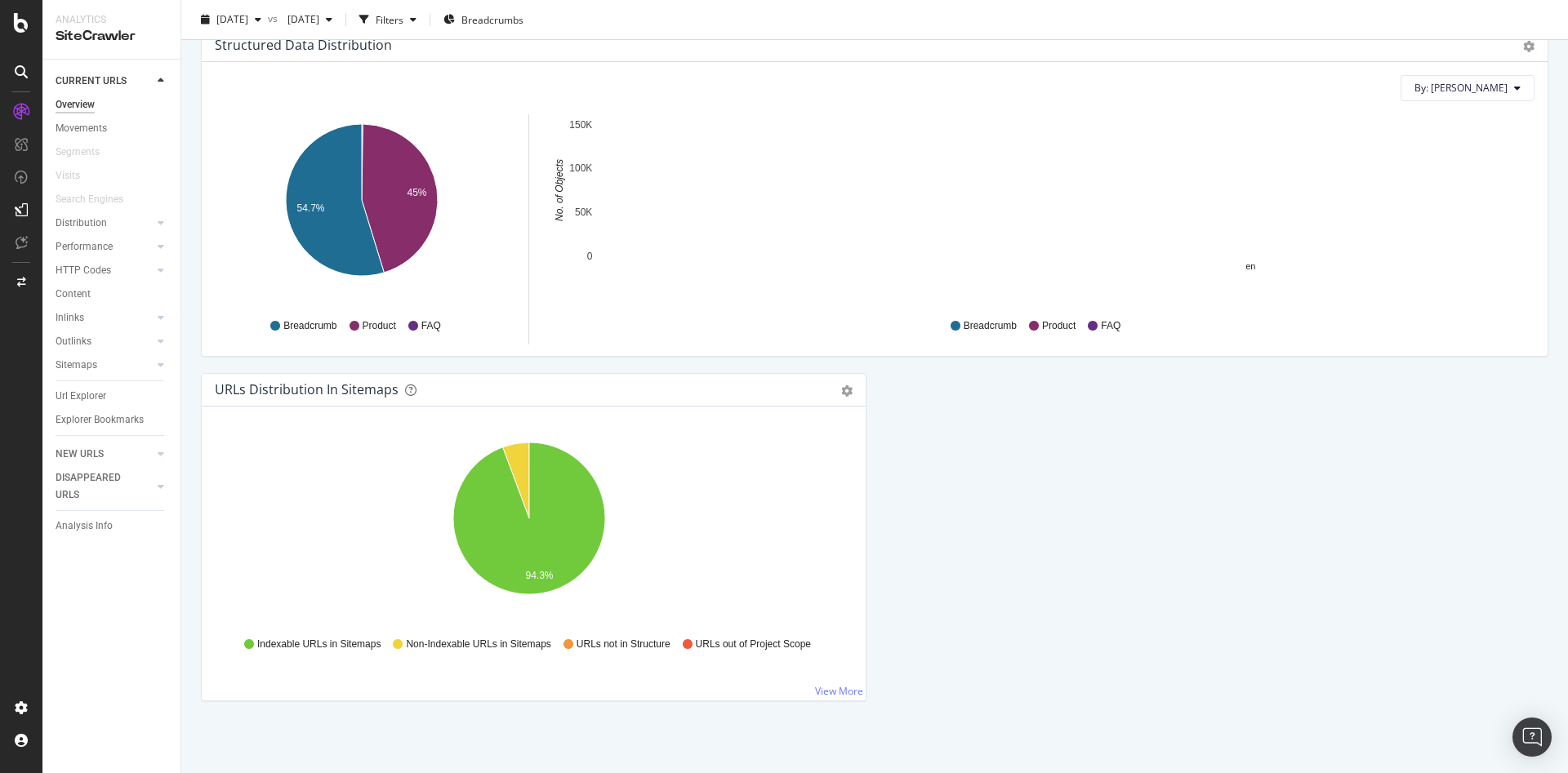
scroll to position [1598, 0]
